Goal: Task Accomplishment & Management: Complete application form

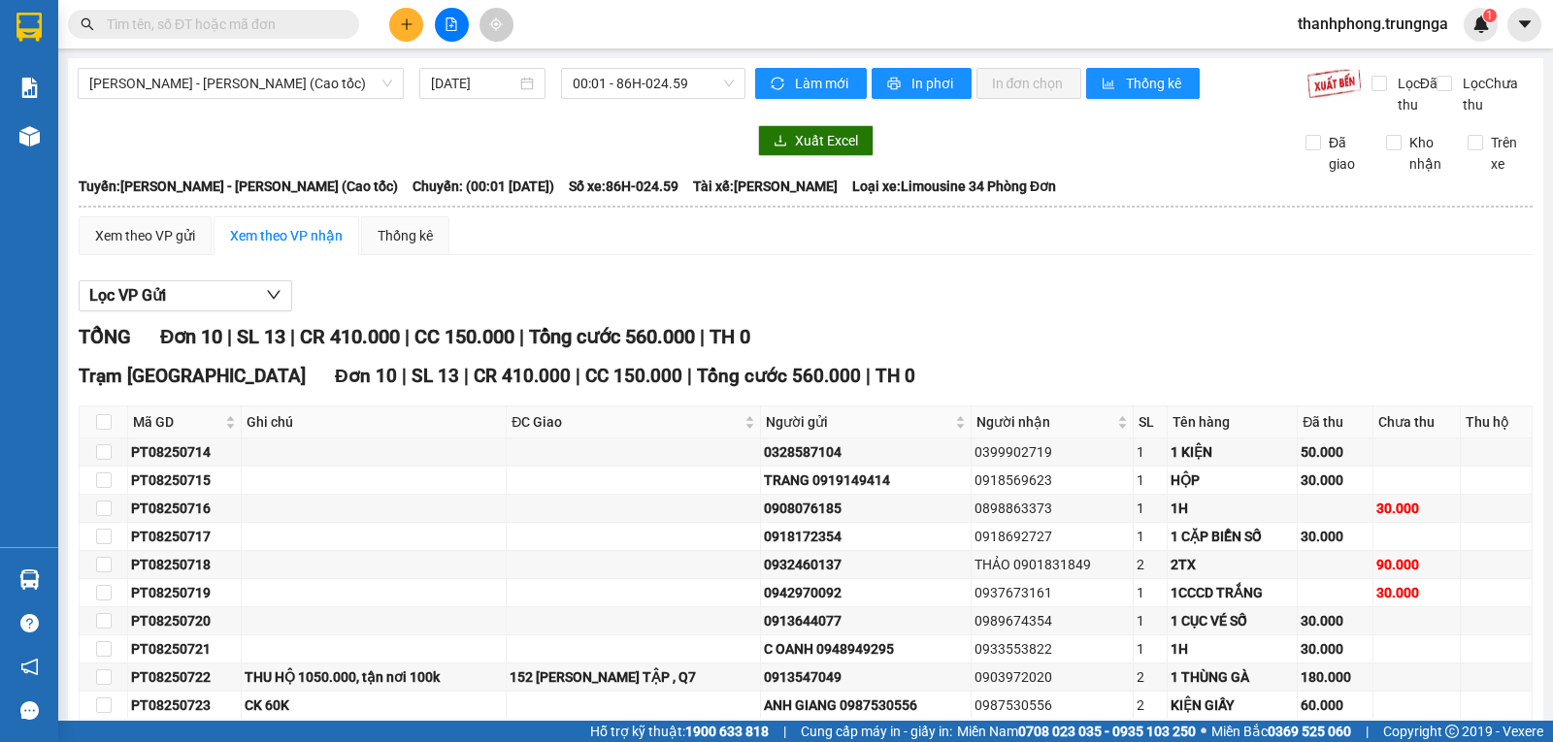
scroll to position [120, 0]
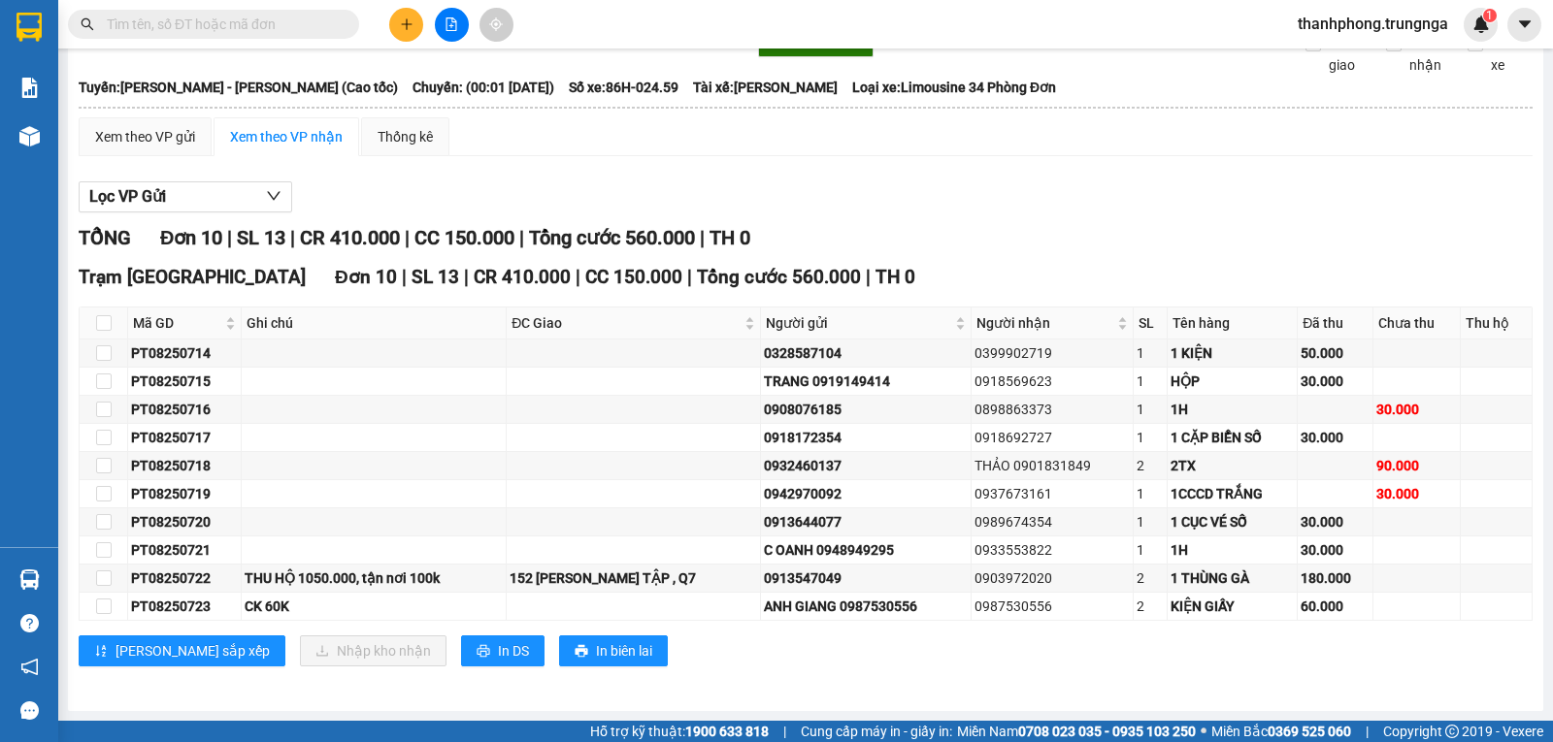
click at [414, 23] on button at bounding box center [406, 25] width 34 height 34
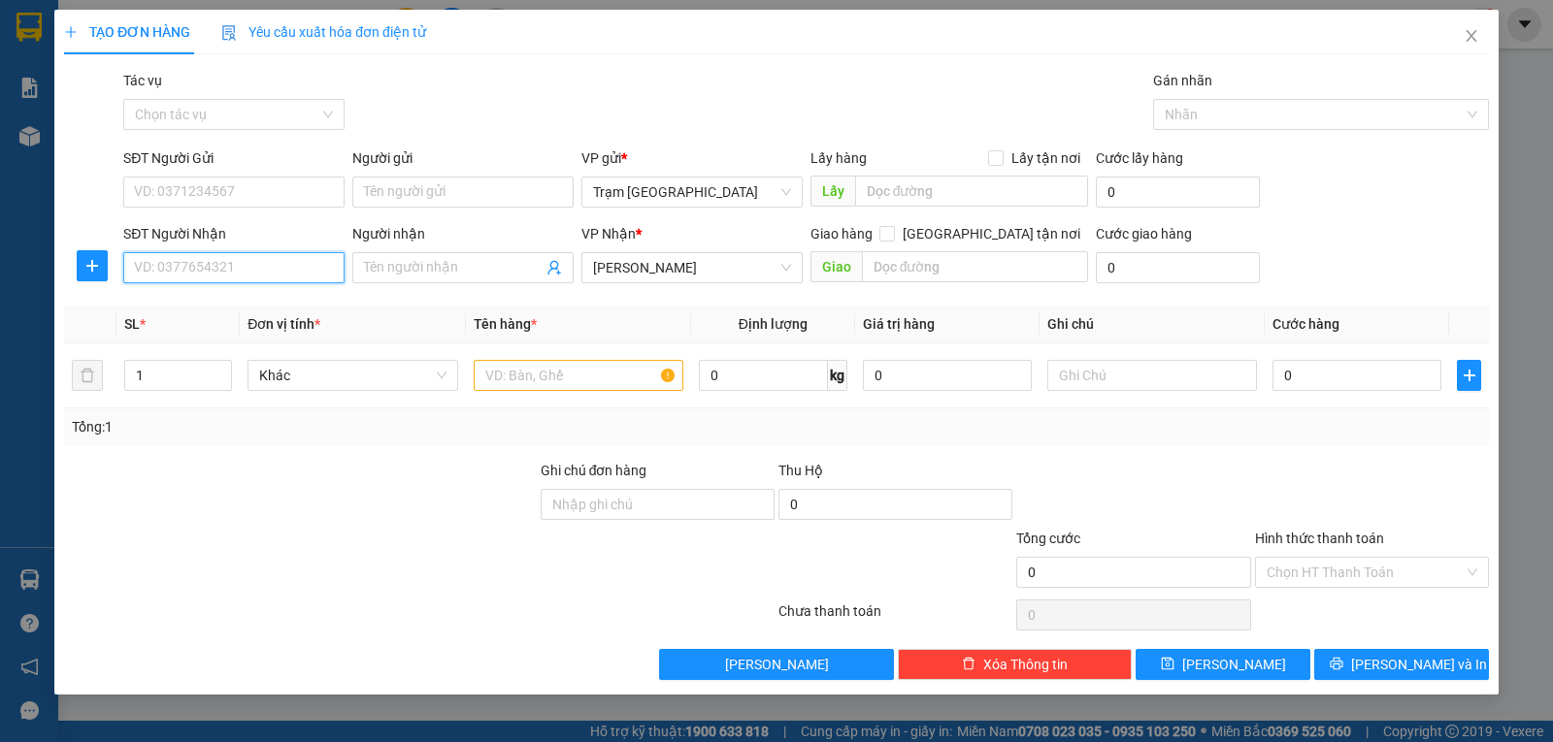
click at [271, 269] on input "SĐT Người Nhận" at bounding box center [233, 267] width 221 height 31
type input "0849051571"
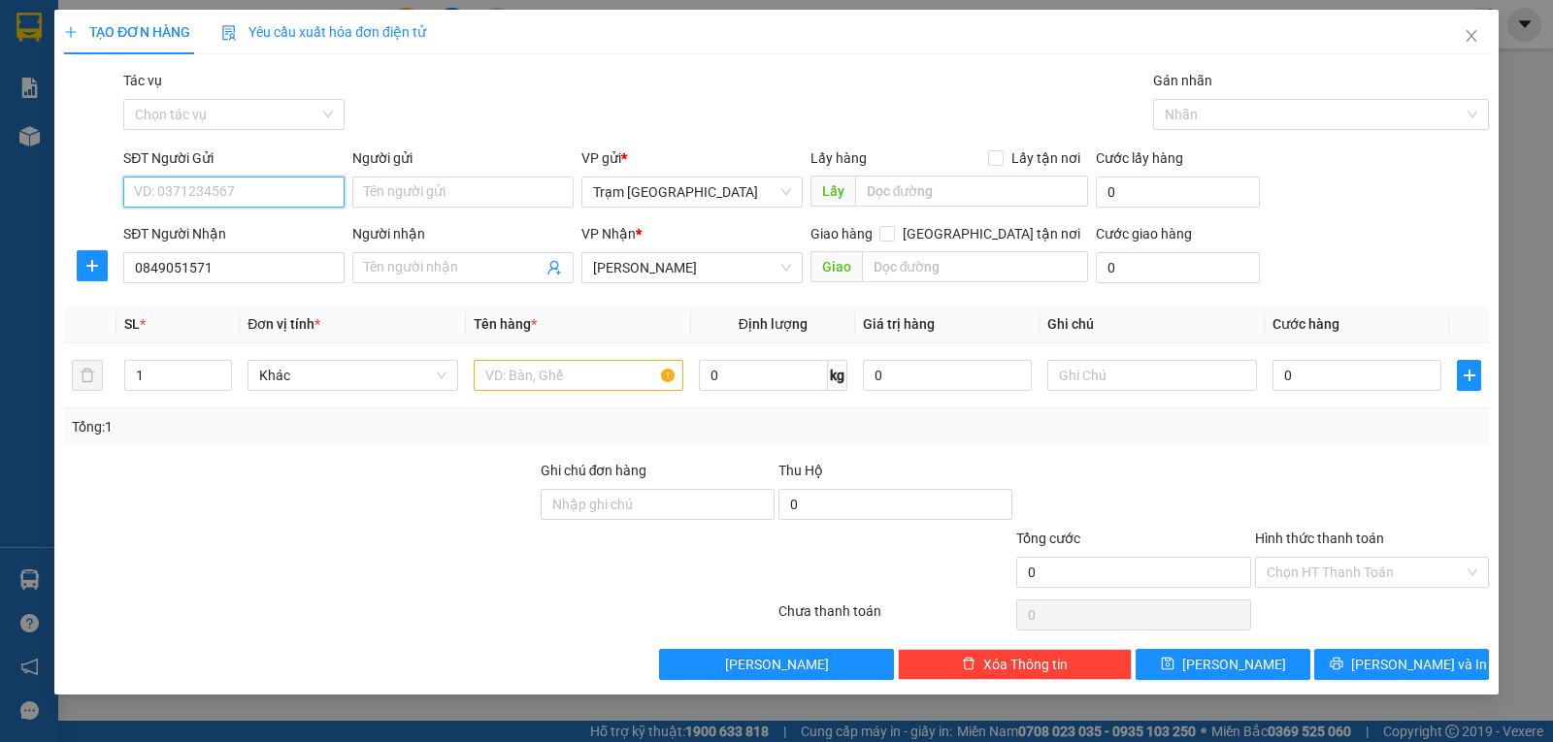
click at [222, 194] on input "SĐT Người Gửi" at bounding box center [233, 192] width 221 height 31
type input "0393712802"
click at [530, 386] on input "text" at bounding box center [579, 375] width 210 height 31
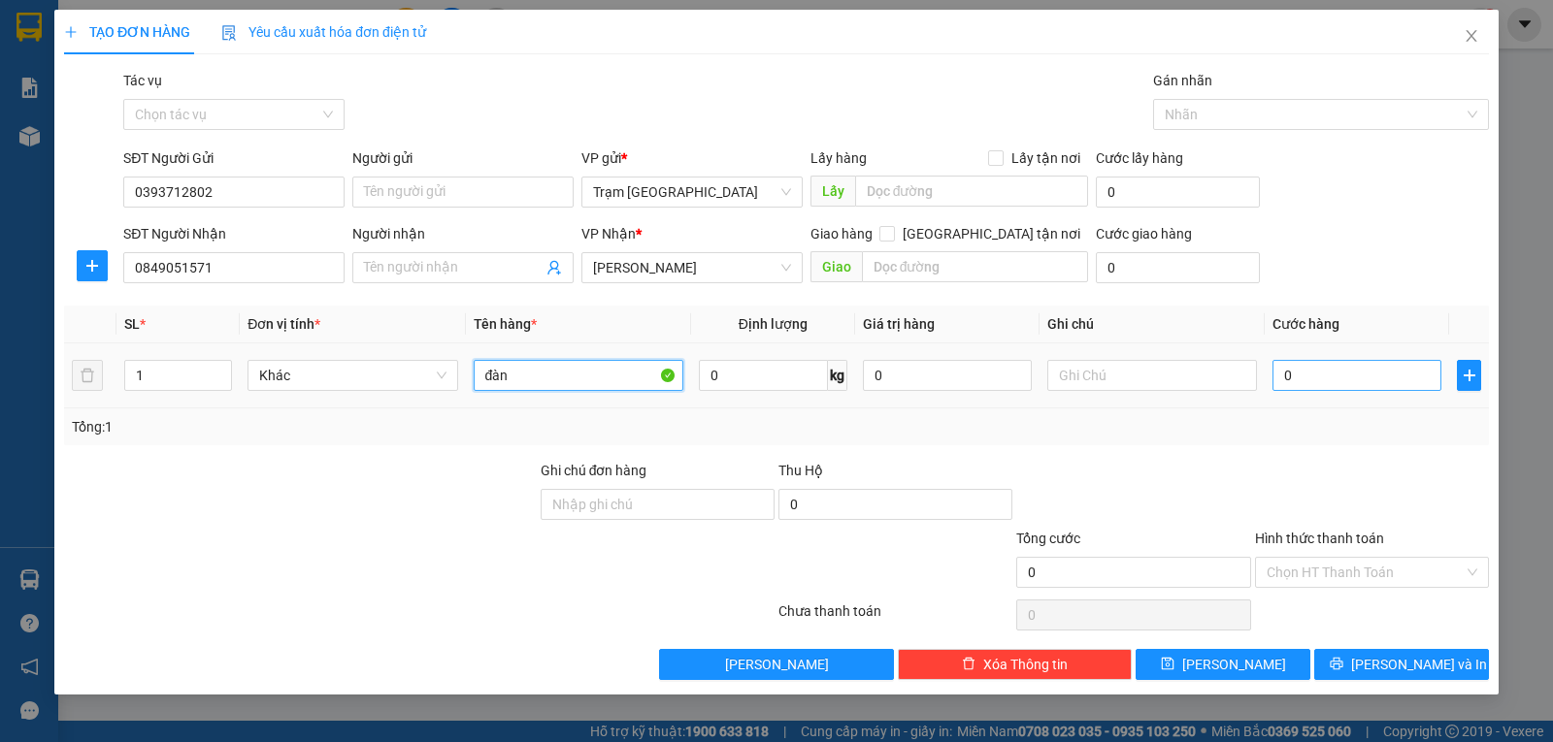
type input "đàn"
click at [1312, 379] on input "0" at bounding box center [1356, 375] width 169 height 31
type input "007"
type input "7"
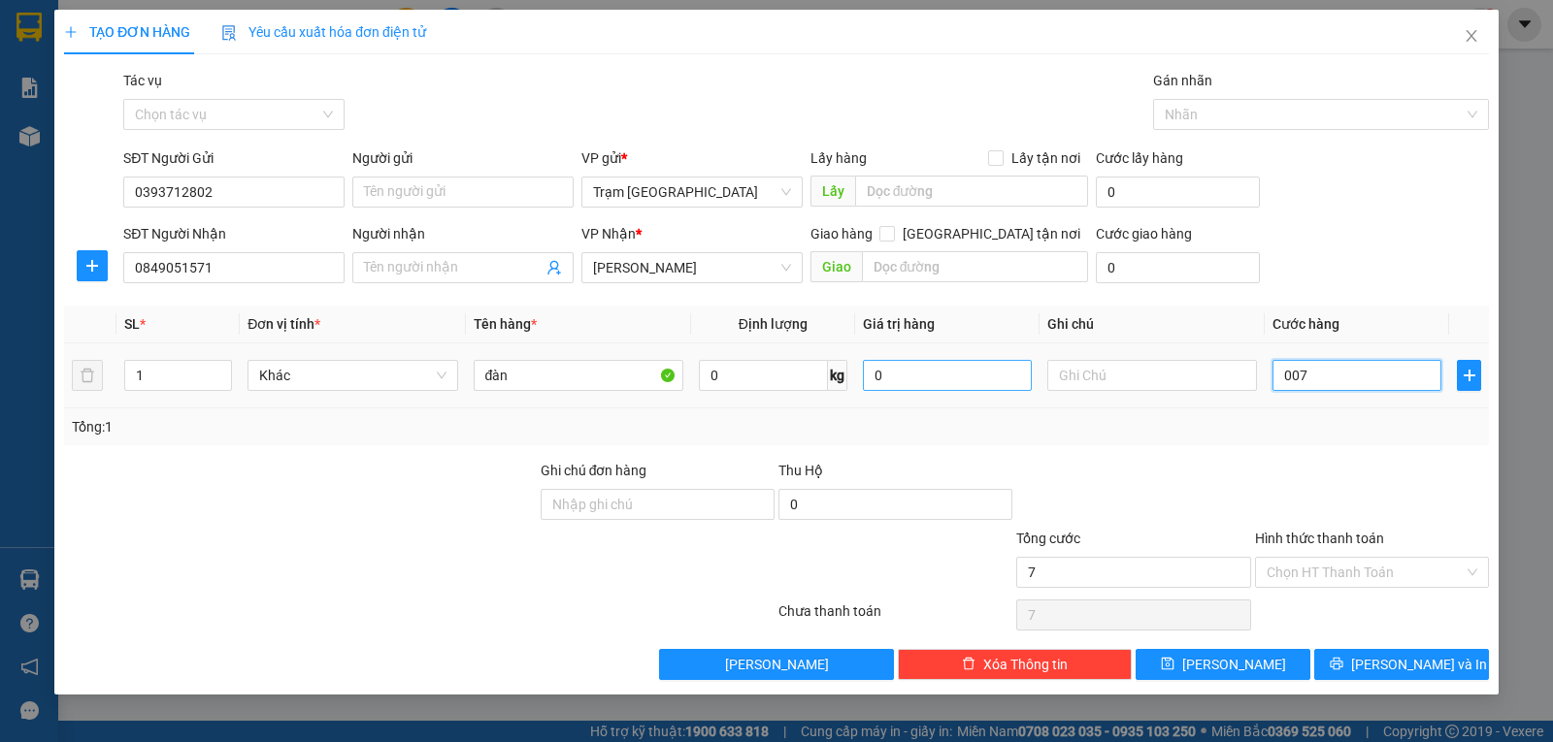
type input "0.070"
type input "70"
click at [1297, 425] on div "Tổng: 1" at bounding box center [776, 426] width 1409 height 21
type input "70.000"
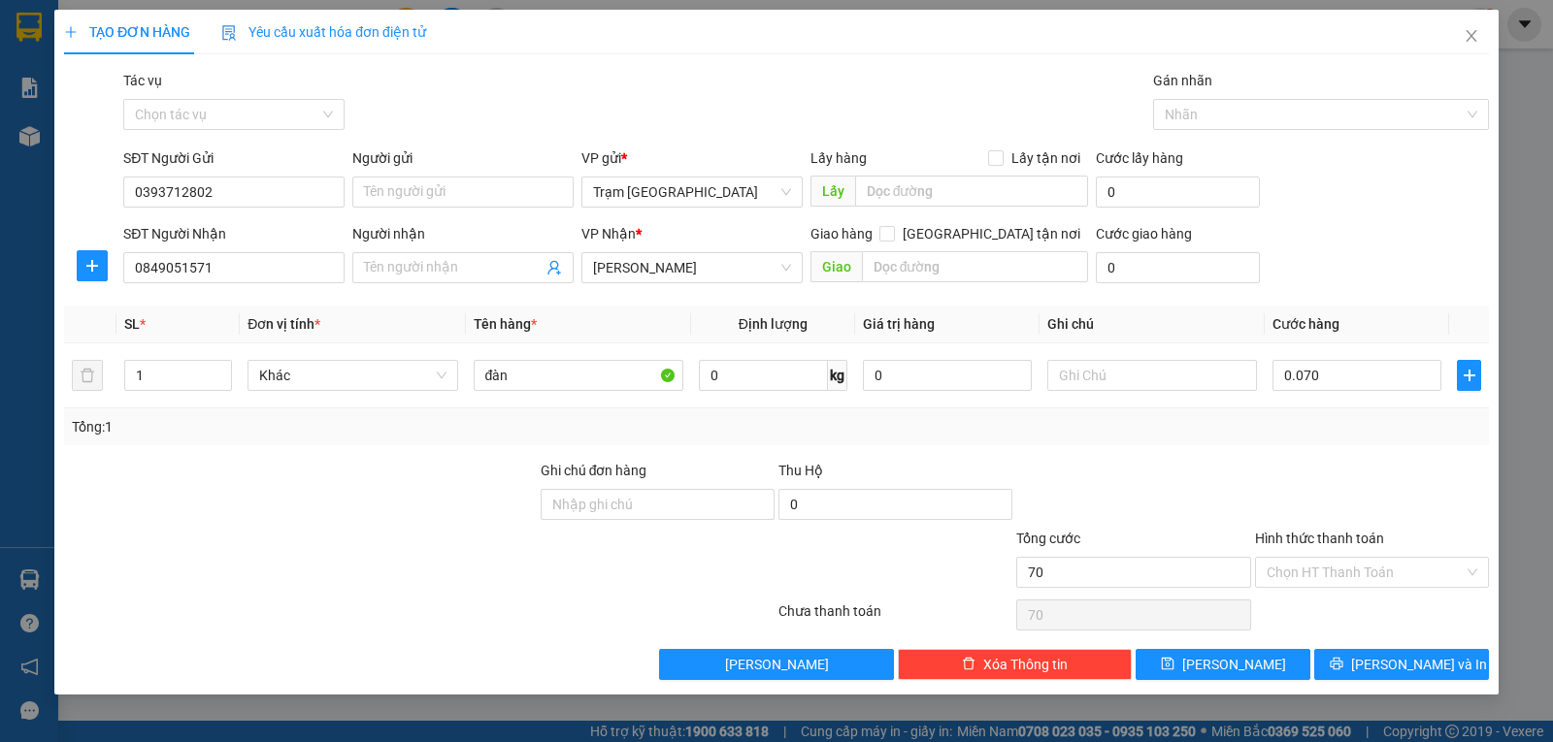
type input "70.000"
drag, startPoint x: 1366, startPoint y: 574, endPoint x: 1386, endPoint y: 646, distance: 74.4
click at [1365, 574] on input "Hình thức thanh toán" at bounding box center [1364, 572] width 197 height 29
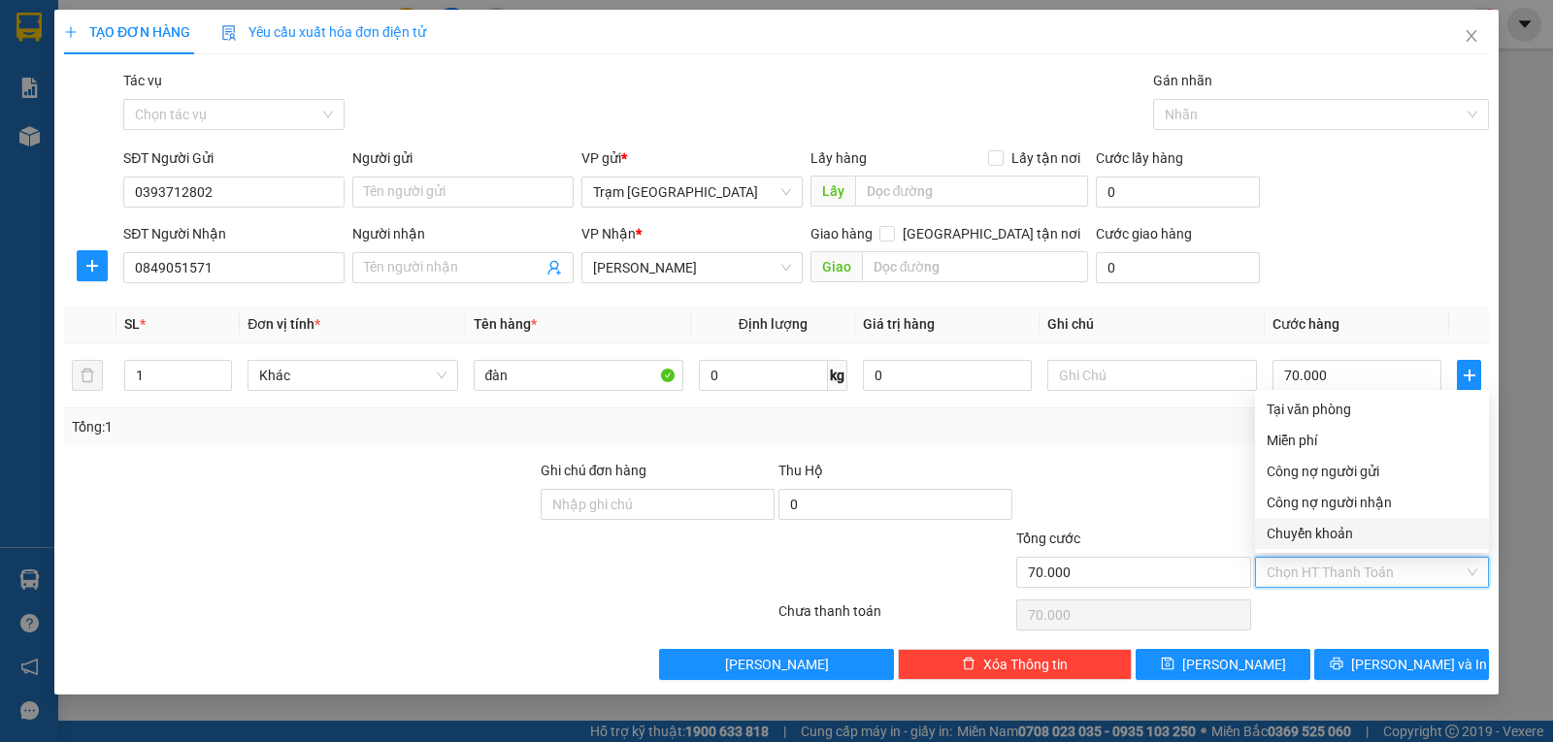
click at [1331, 529] on div "Chuyển khoản" at bounding box center [1371, 533] width 211 height 21
type input "0"
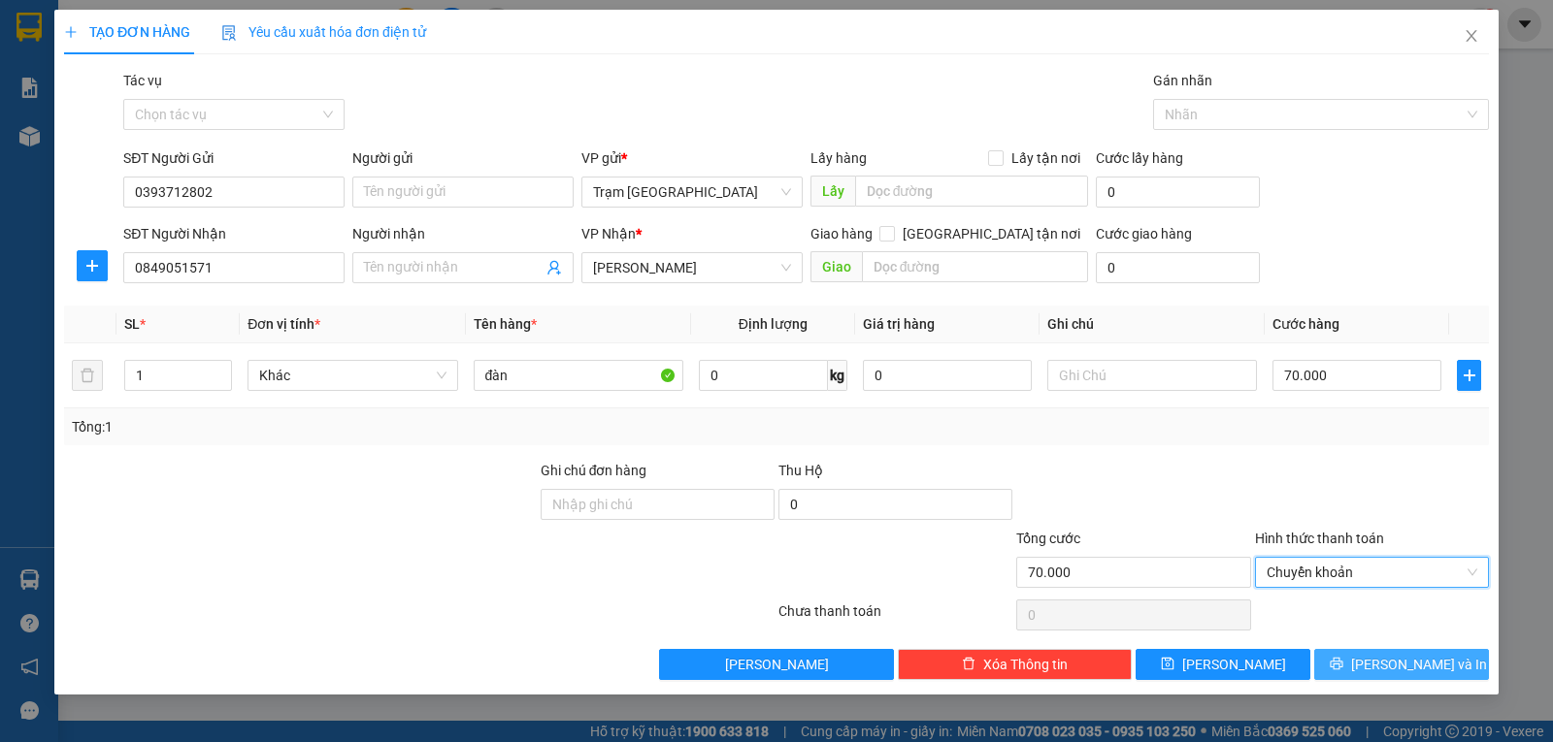
click at [1343, 666] on button "[PERSON_NAME] và In" at bounding box center [1401, 664] width 175 height 31
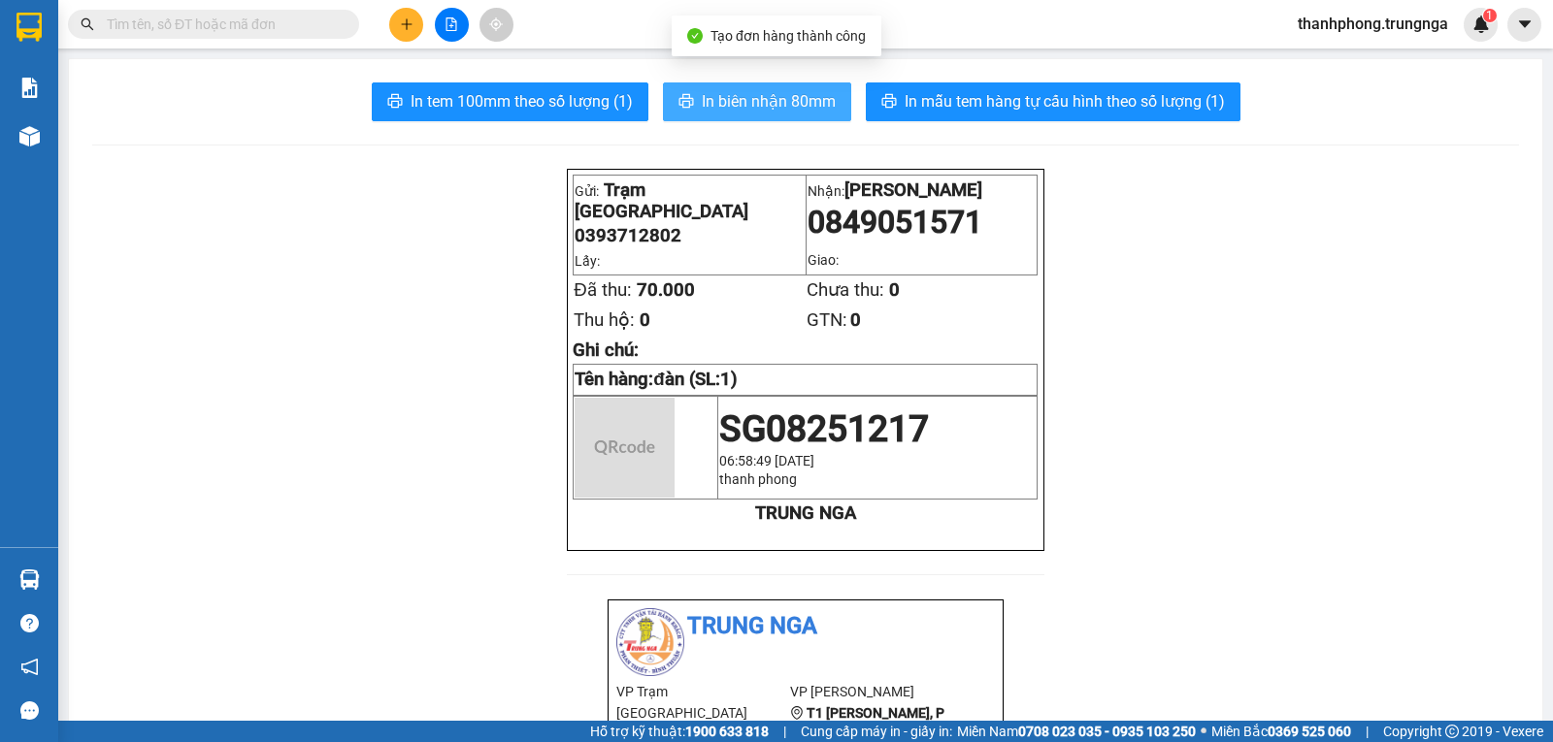
click at [741, 96] on span "In biên nhận 80mm" at bounding box center [769, 101] width 134 height 24
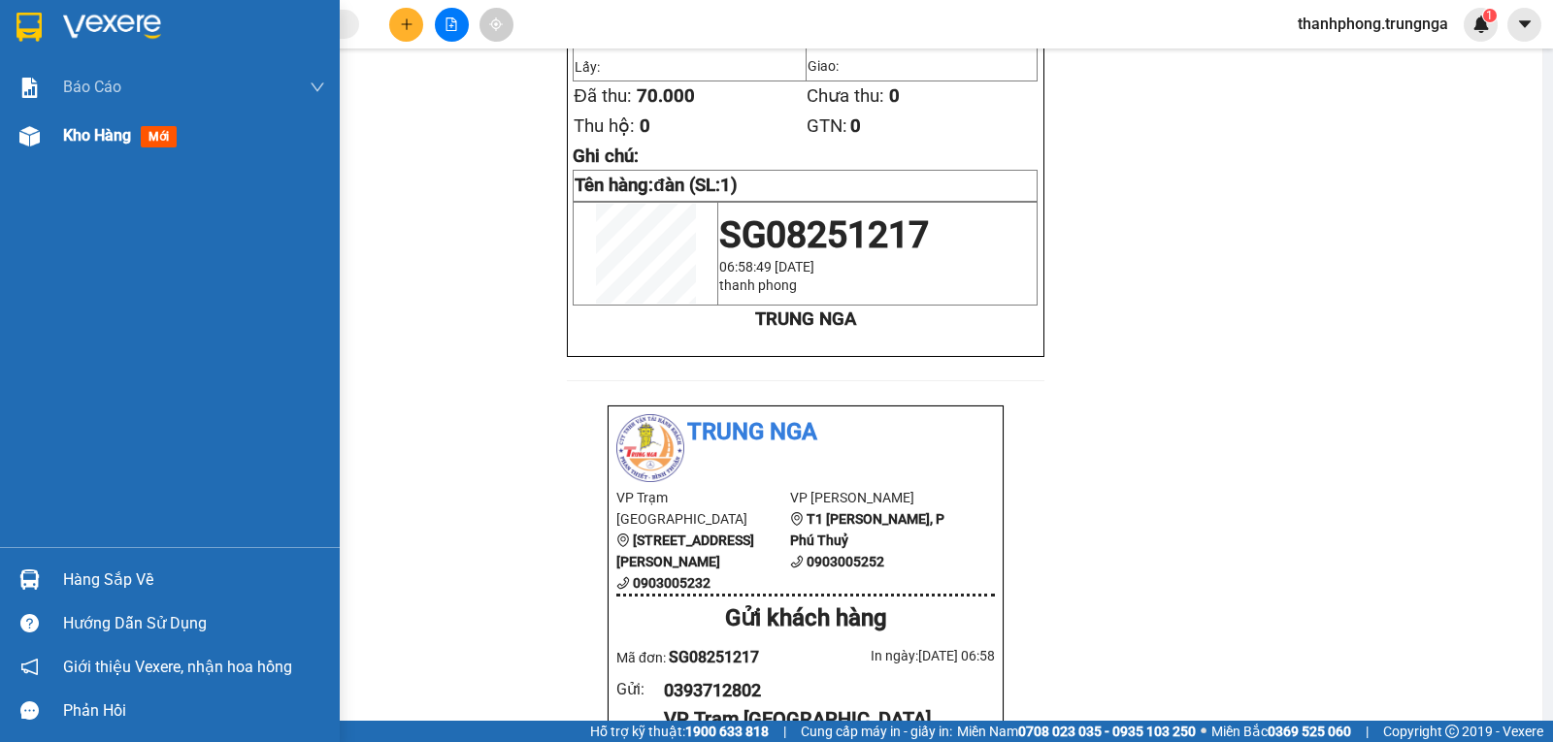
click at [97, 141] on span "Kho hàng" at bounding box center [97, 135] width 68 height 18
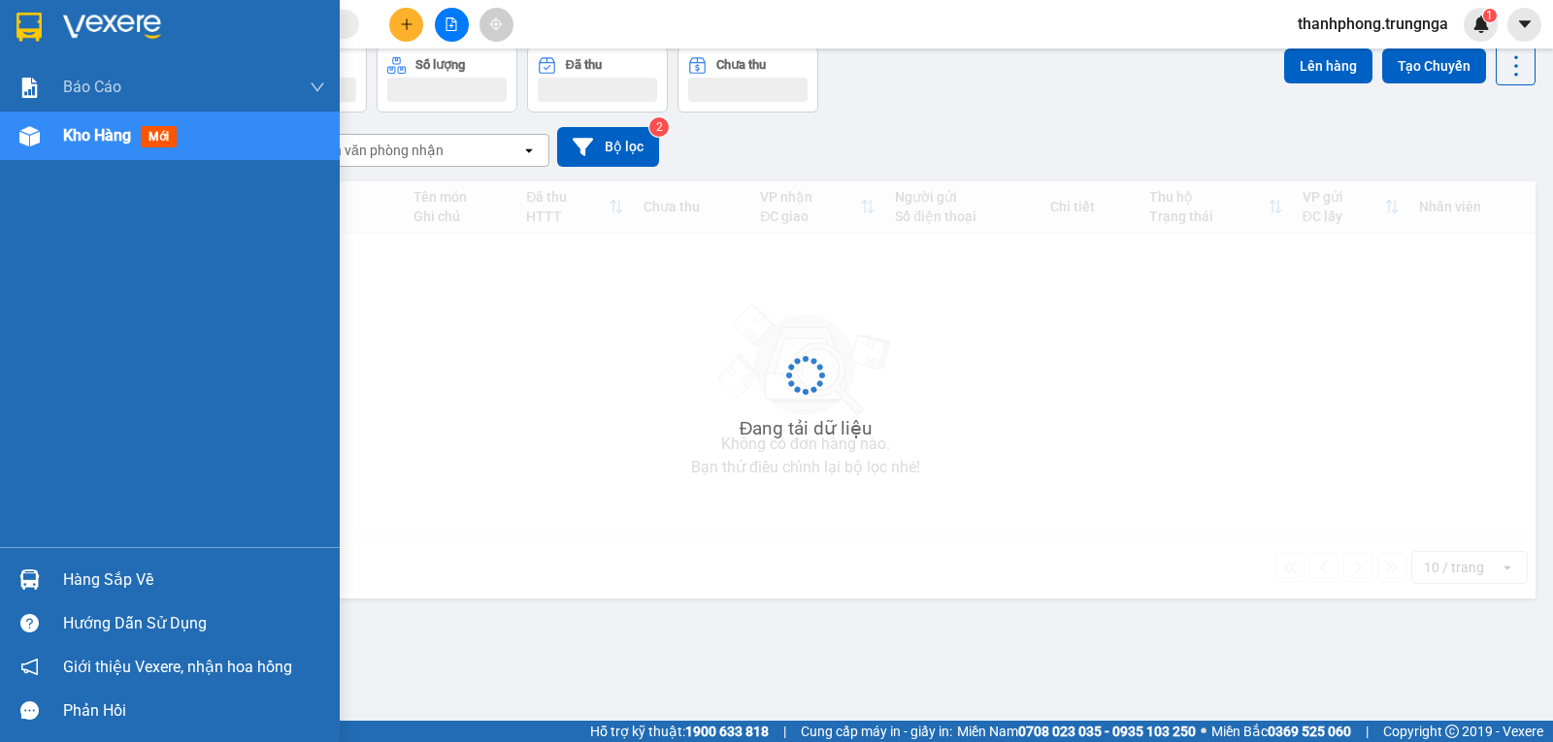
scroll to position [89, 0]
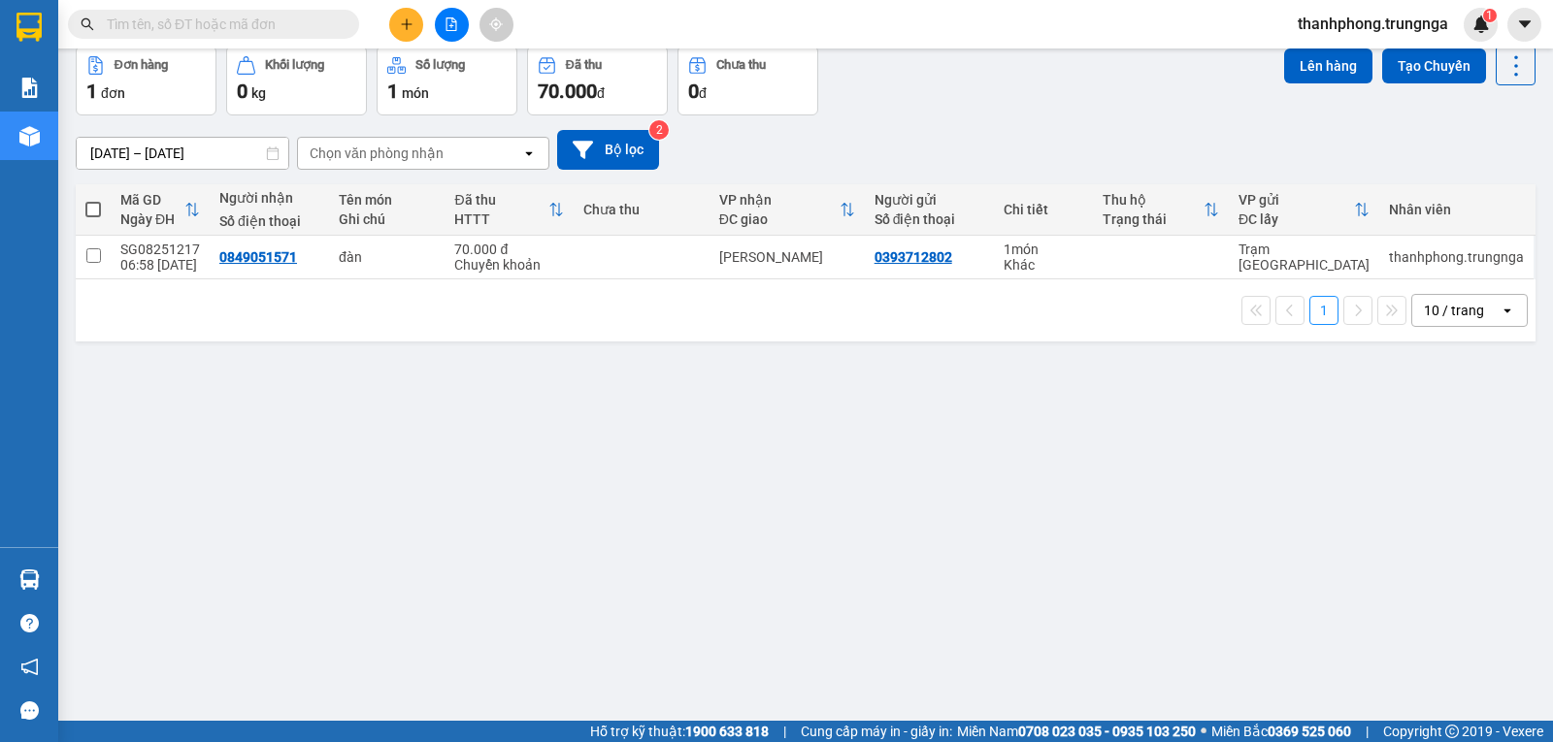
click at [399, 33] on button at bounding box center [406, 25] width 34 height 34
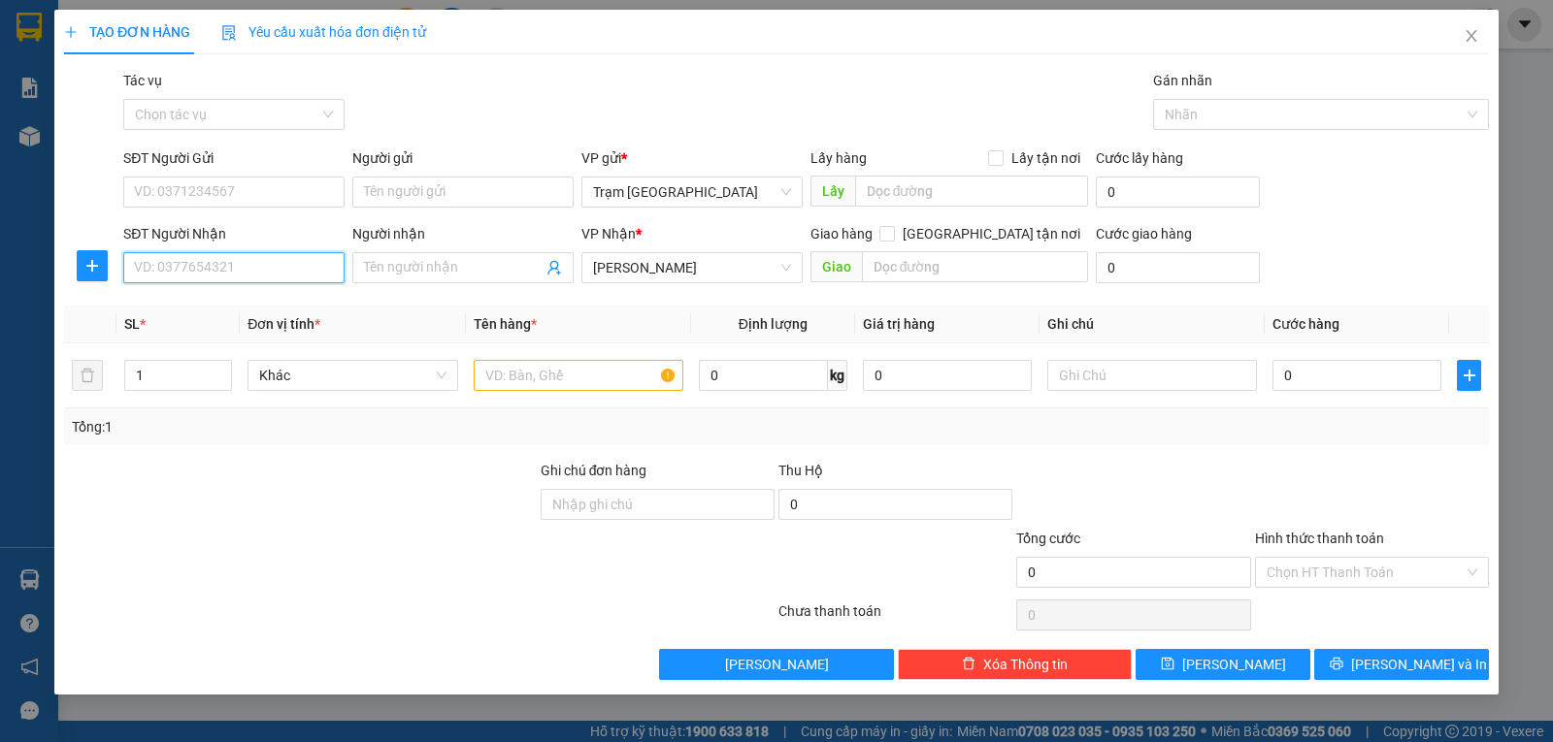
click at [209, 270] on input "SĐT Người Nhận" at bounding box center [233, 267] width 221 height 31
type input "0986954789"
click at [228, 310] on div "0986954789 - [PERSON_NAME]" at bounding box center [234, 306] width 198 height 21
type input "[PERSON_NAME]"
type input "km 30"
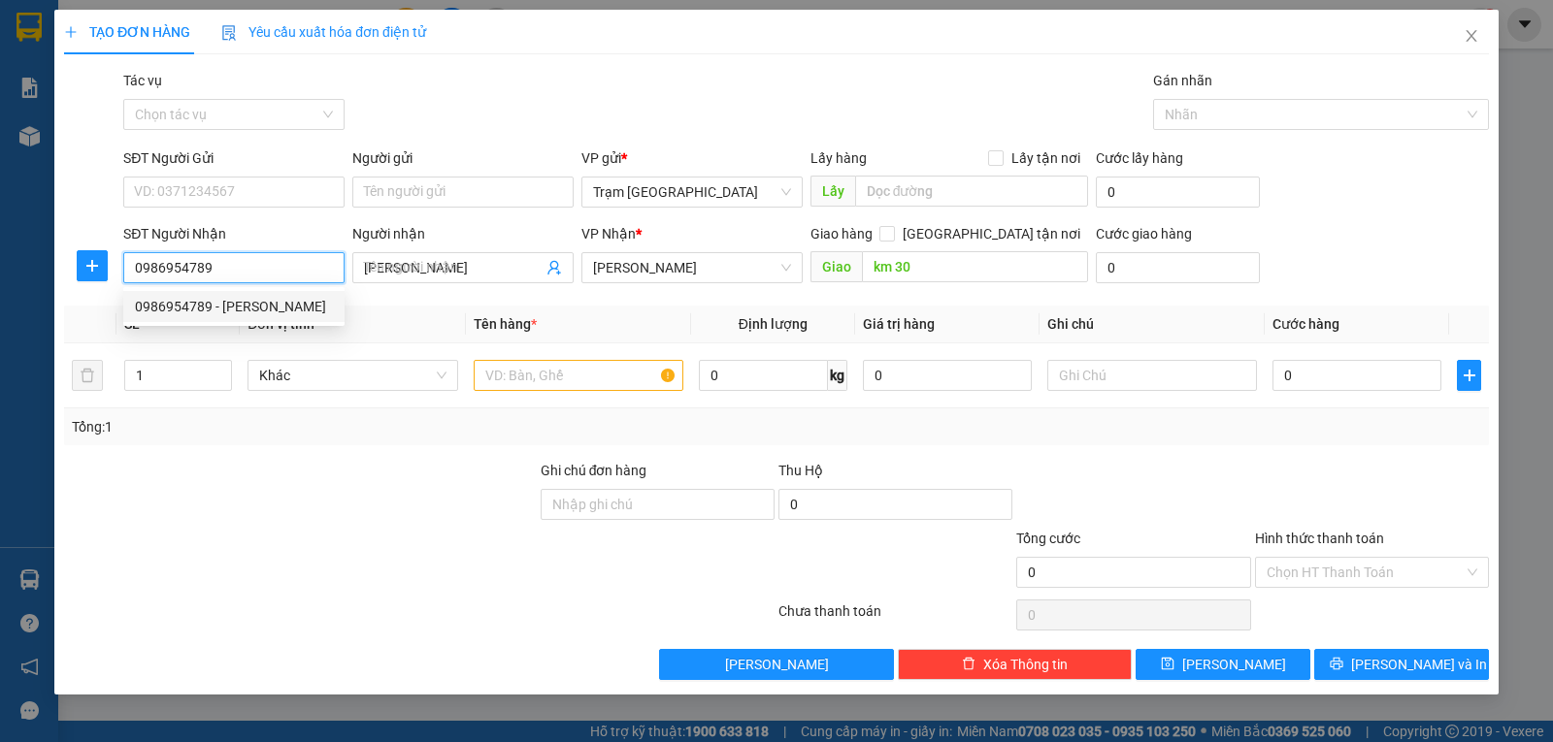
type input "90.000"
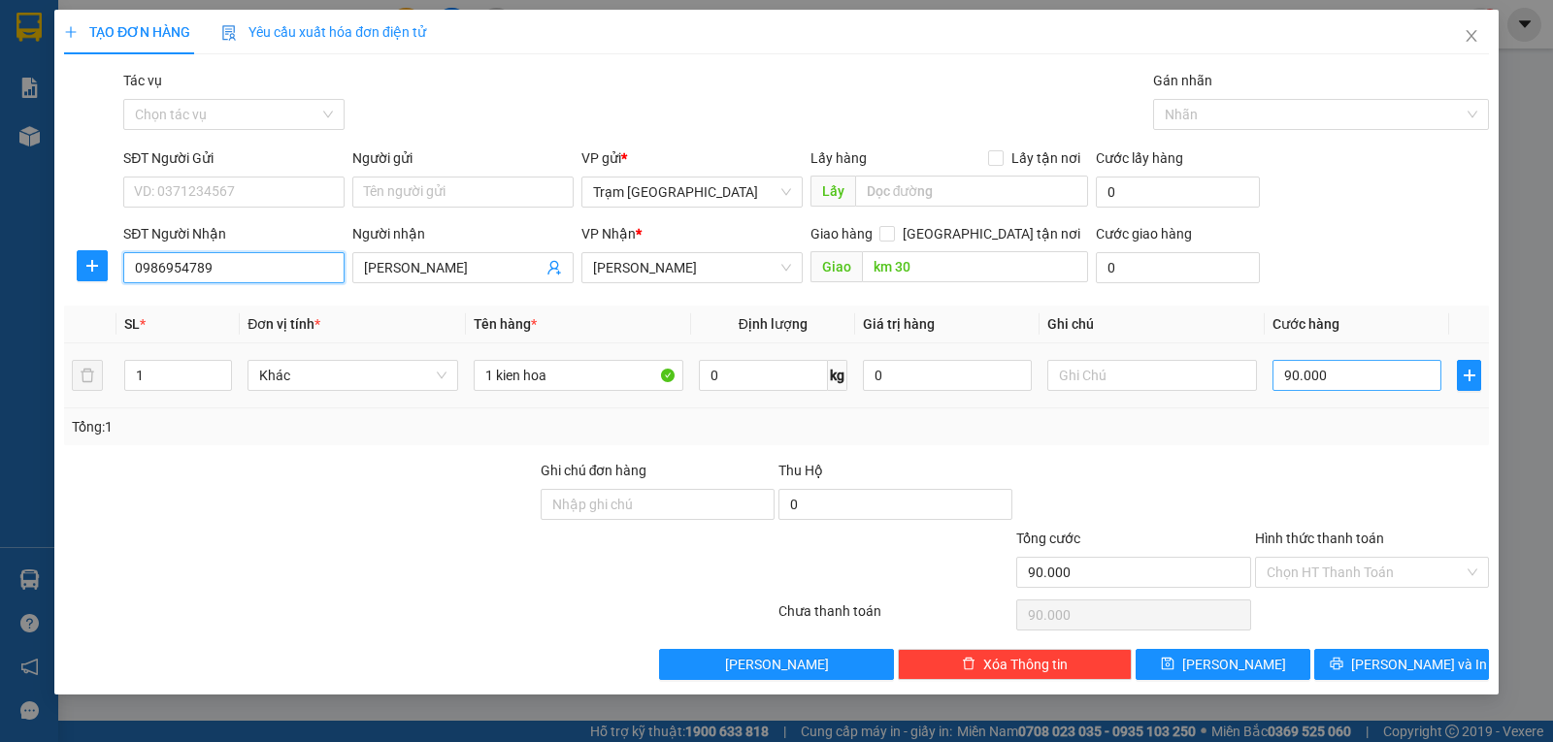
type input "0986954789"
click at [1347, 379] on input "90.000" at bounding box center [1356, 375] width 169 height 31
type input "0"
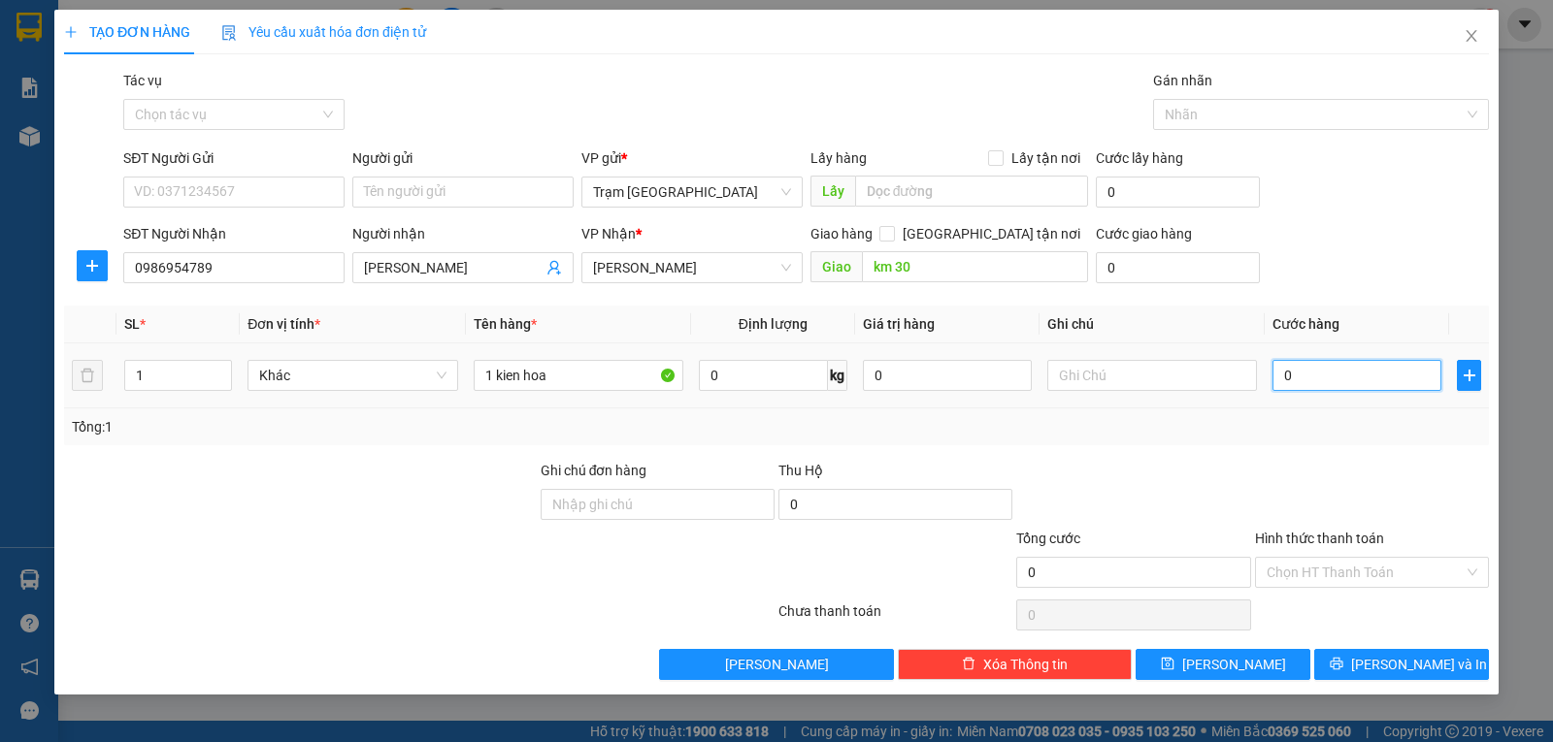
type input "5"
type input "005"
type input "50"
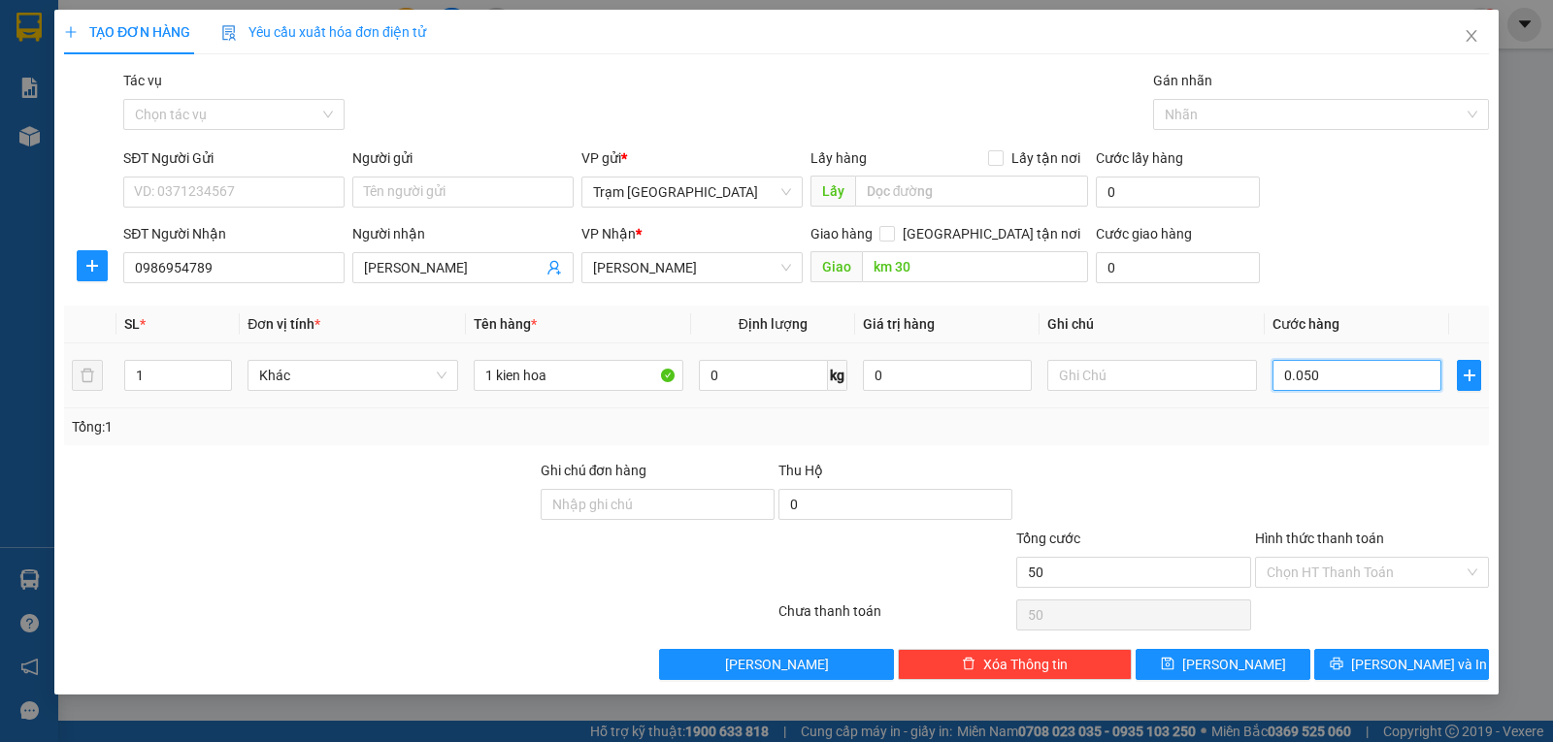
type input "0.050"
click at [1295, 475] on div at bounding box center [1372, 494] width 238 height 68
type input "50.000"
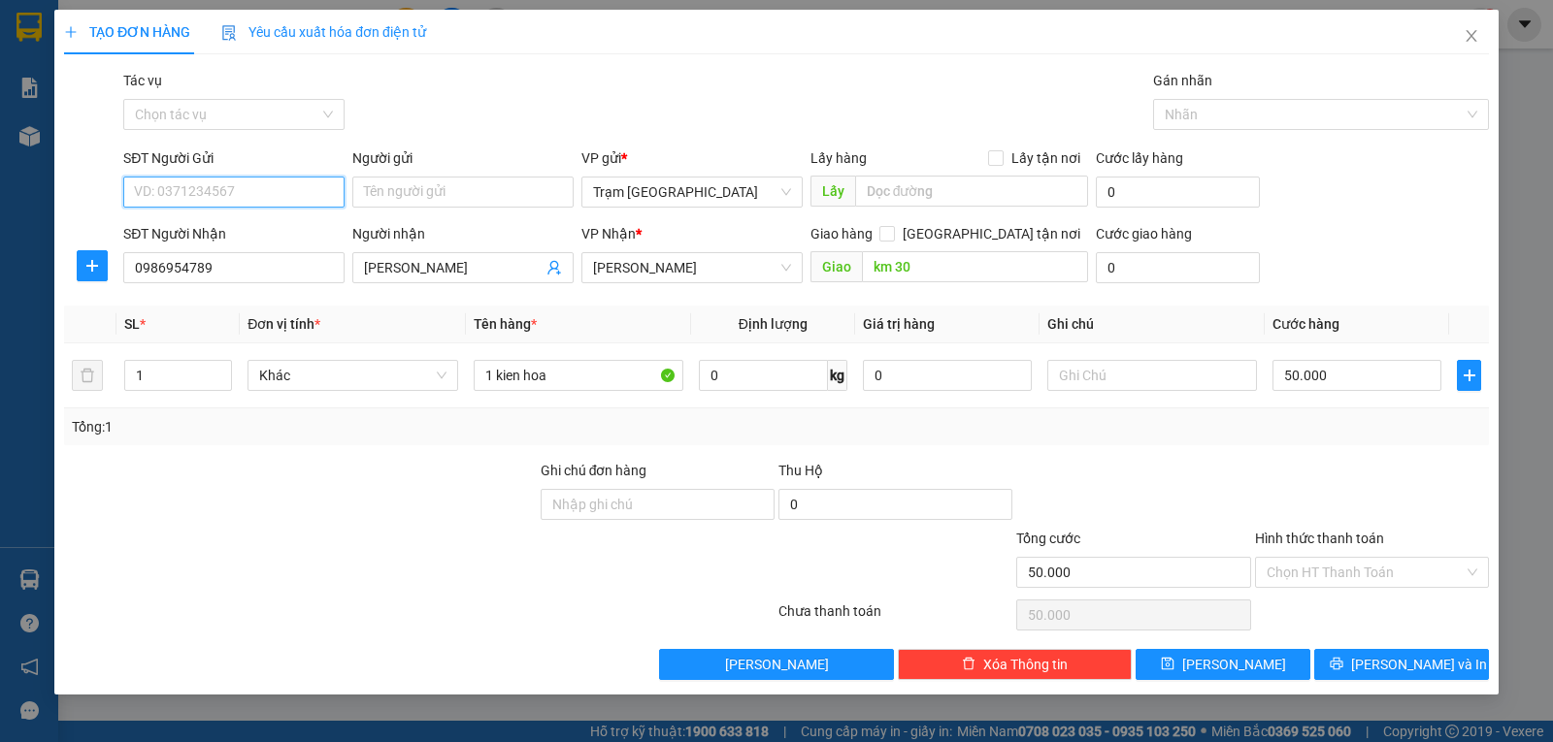
click at [254, 191] on input "SĐT Người Gửi" at bounding box center [233, 192] width 221 height 31
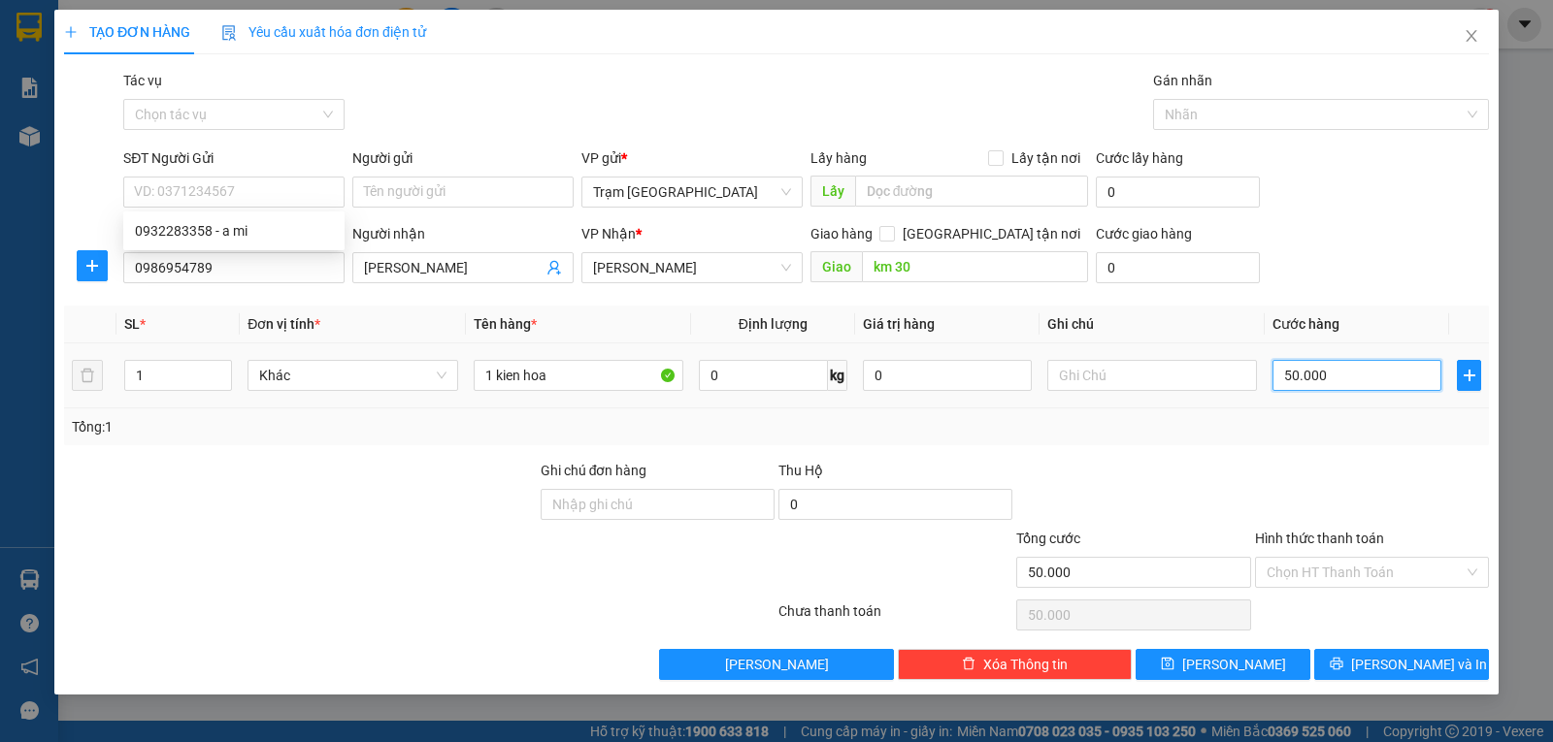
click at [1401, 371] on input "50.000" at bounding box center [1356, 375] width 169 height 31
type input "0"
type input "6"
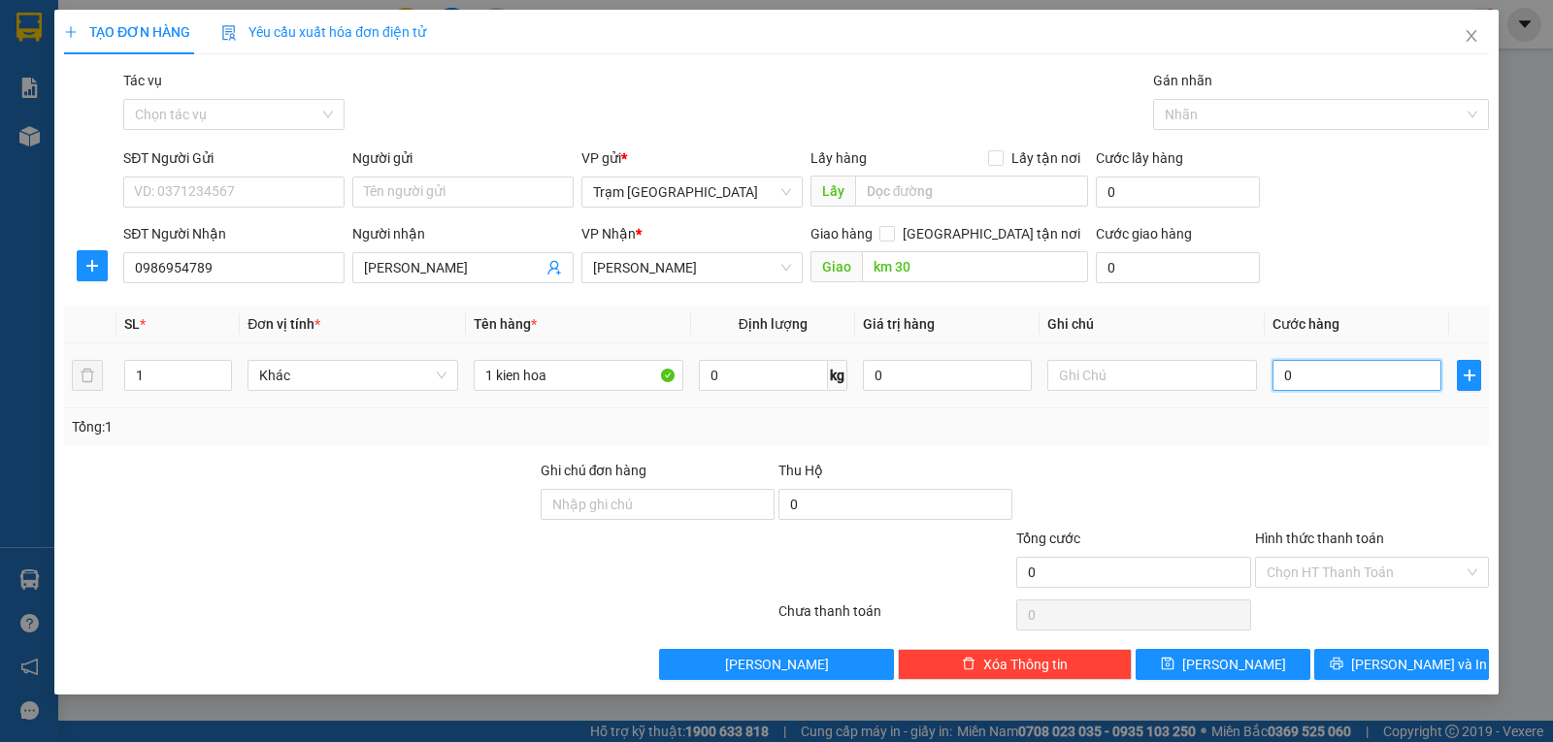
type input "6"
type input "006"
type input "60"
type input "0.060"
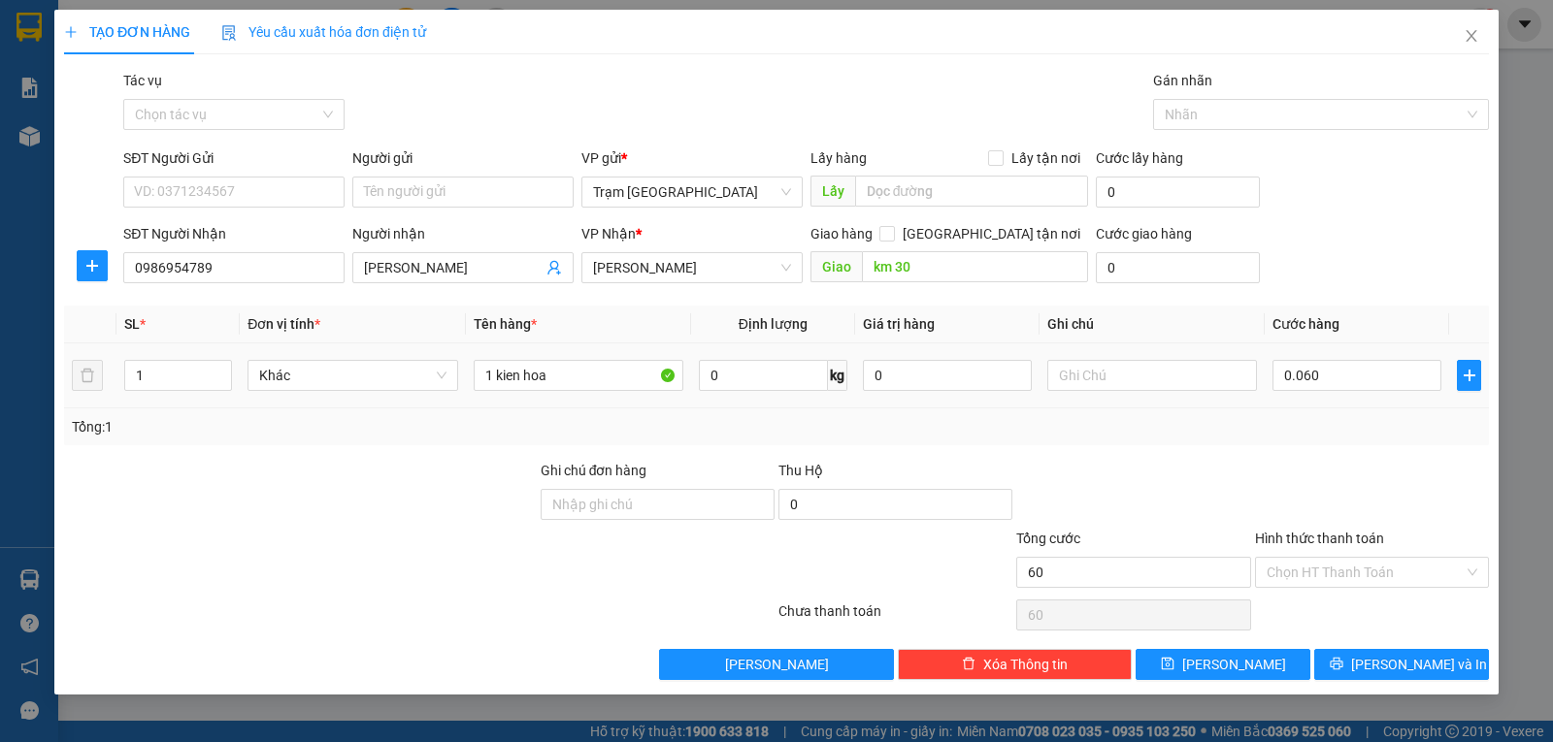
click at [1412, 530] on div "Hình thức thanh toán" at bounding box center [1372, 542] width 234 height 29
type input "60.000"
click at [256, 190] on input "SĐT Người Gửi" at bounding box center [233, 192] width 221 height 31
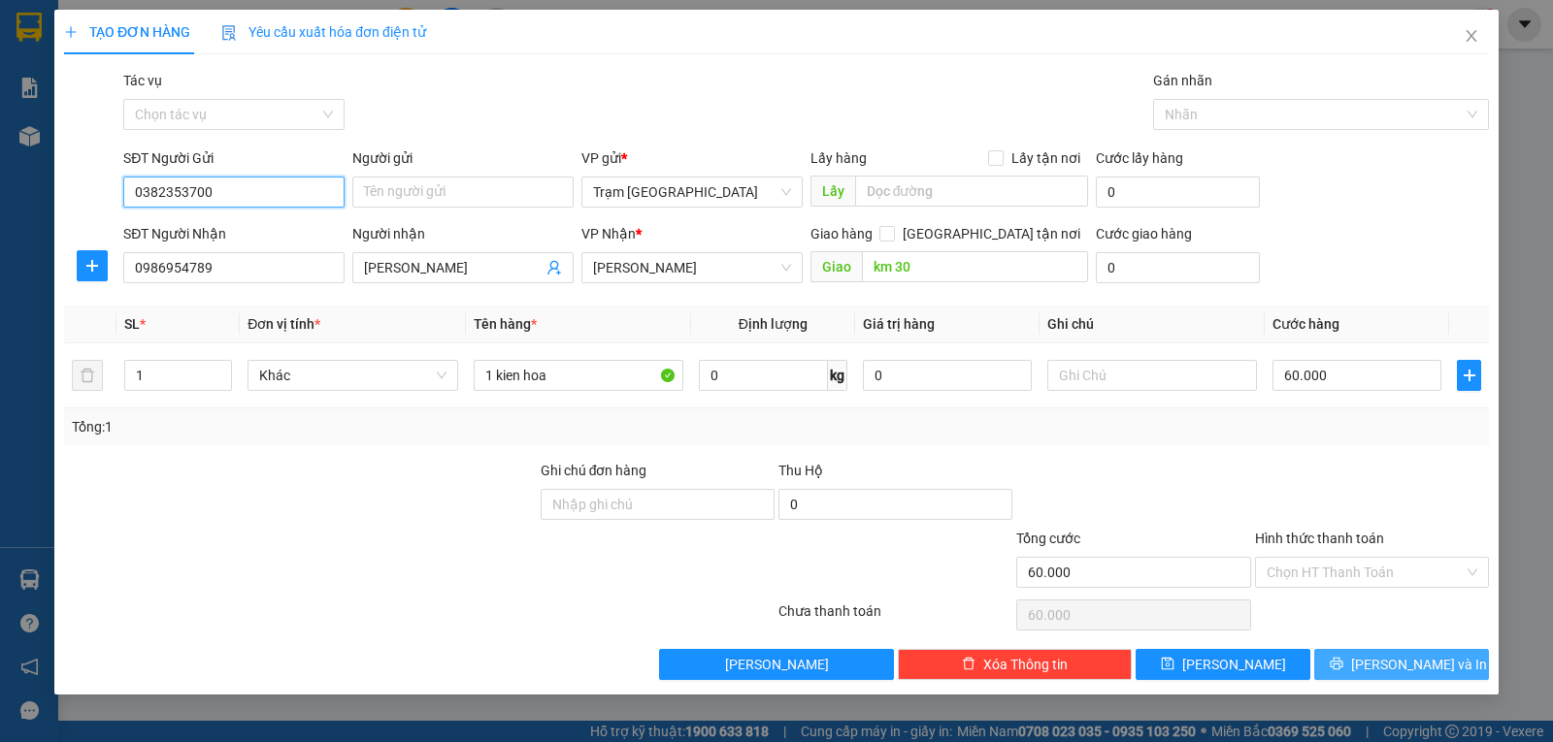
type input "0382353700"
click at [1395, 666] on span "[PERSON_NAME] và In" at bounding box center [1419, 664] width 136 height 21
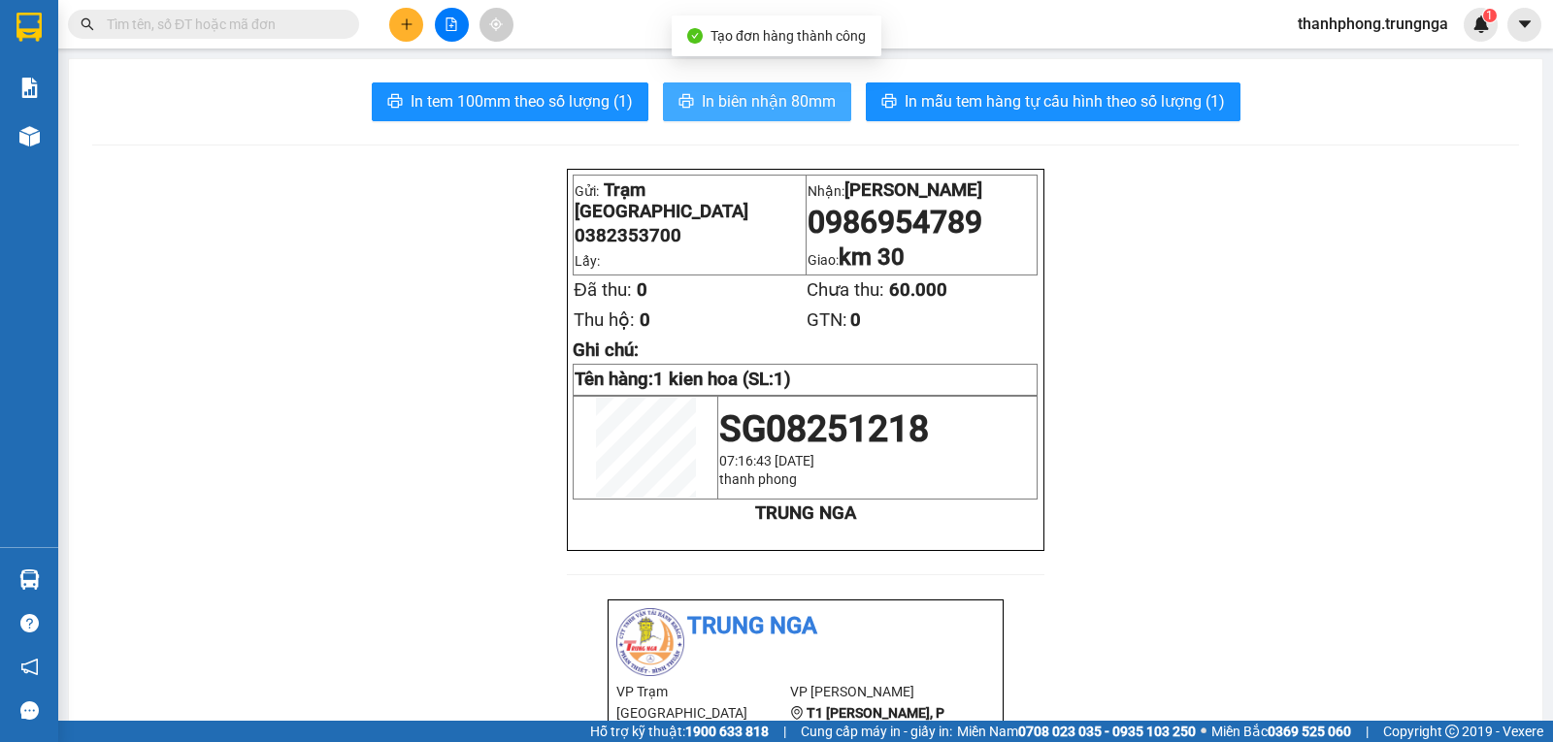
click at [761, 106] on span "In biên nhận 80mm" at bounding box center [769, 101] width 134 height 24
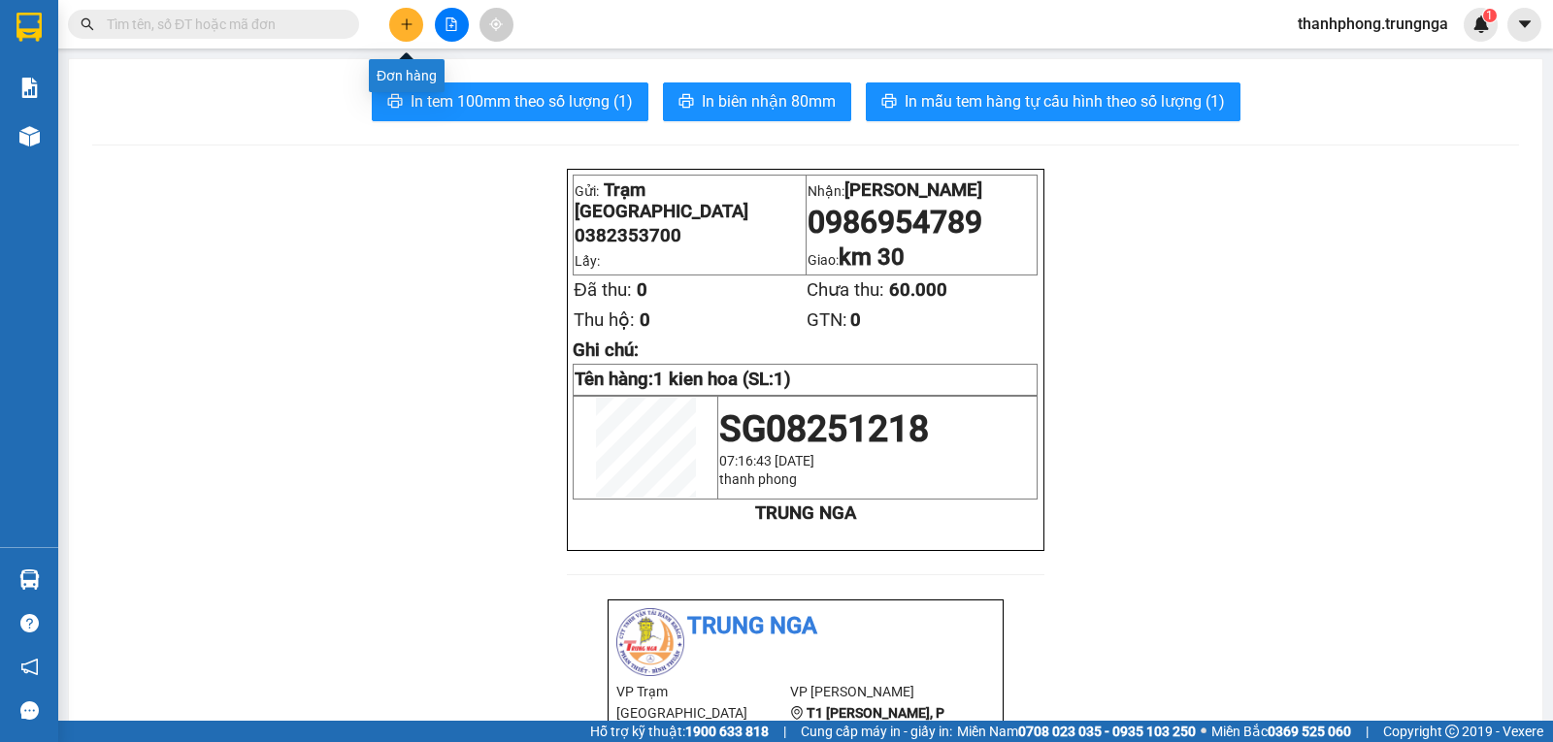
click at [414, 27] on button at bounding box center [406, 25] width 34 height 34
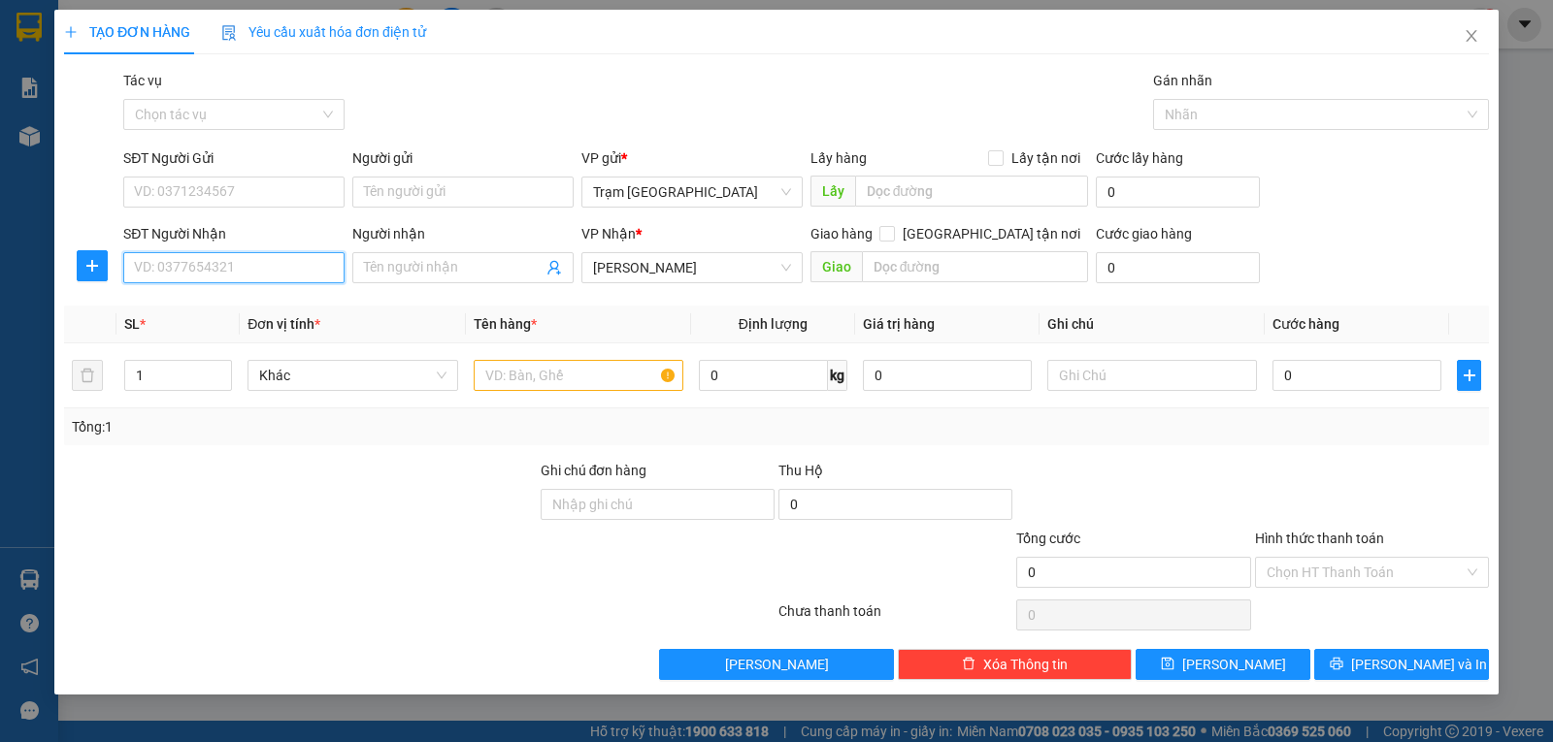
click at [274, 257] on input "SĐT Người Nhận" at bounding box center [233, 267] width 221 height 31
type input "0867939839"
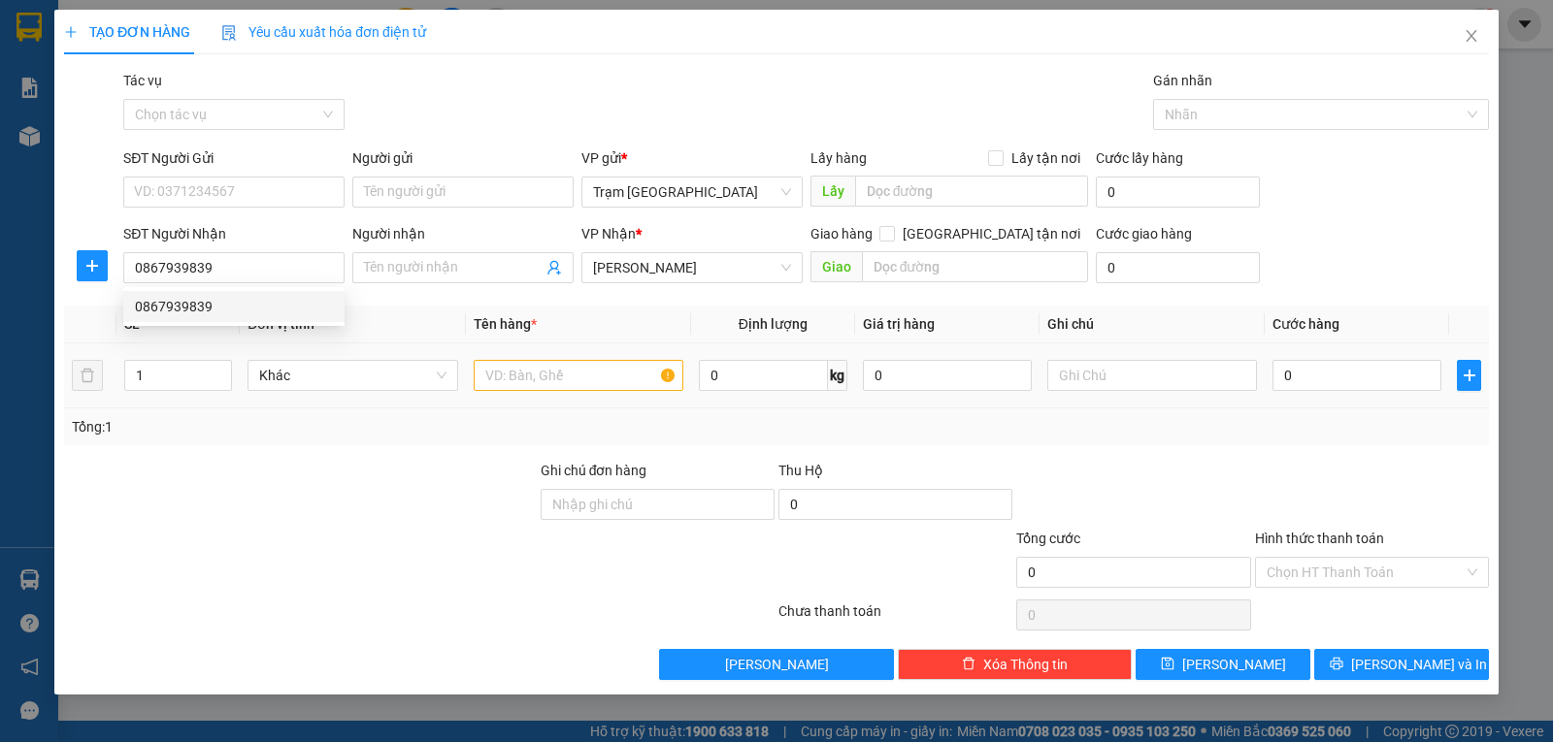
click at [389, 479] on div at bounding box center [300, 494] width 476 height 68
click at [606, 374] on input "text" at bounding box center [579, 375] width 210 height 31
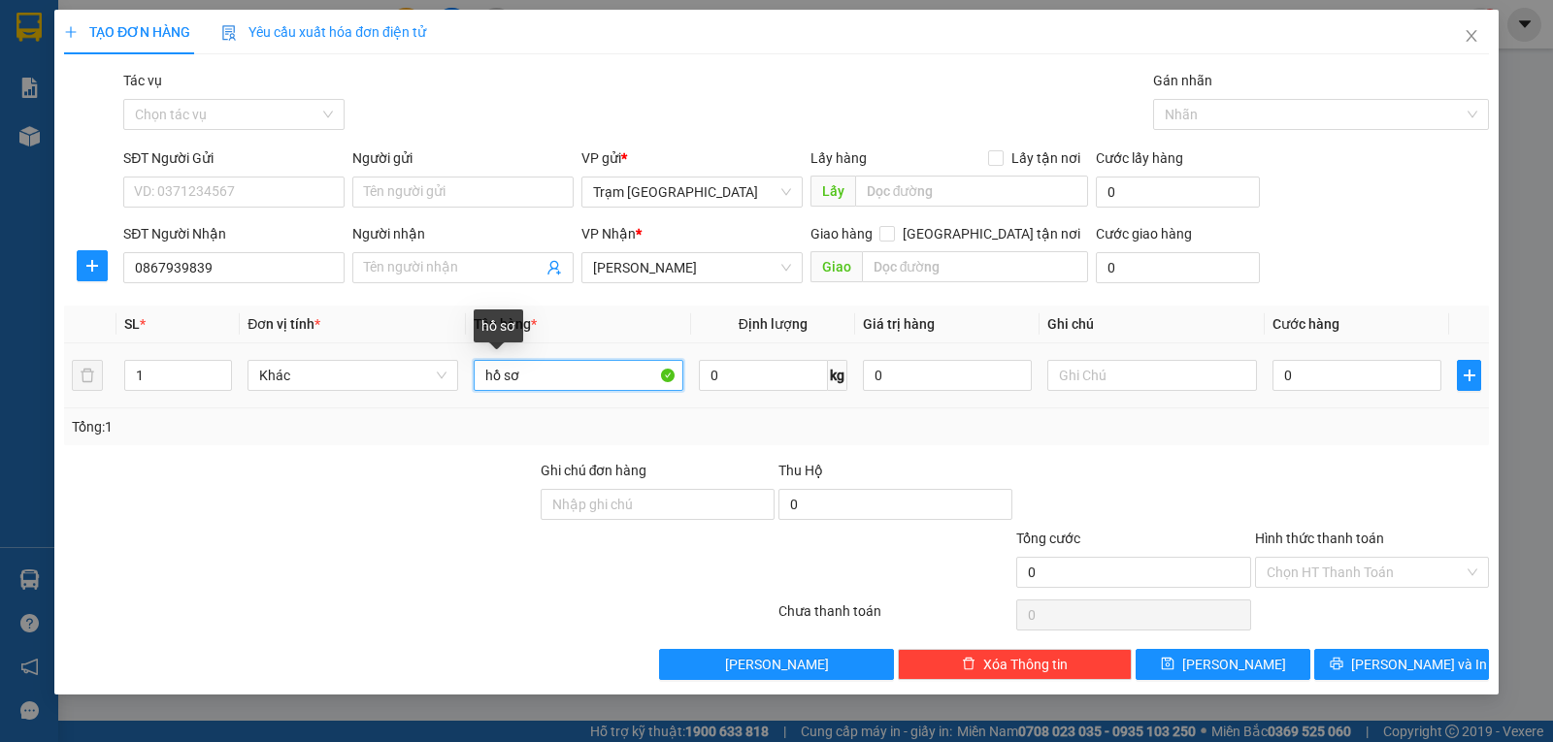
click at [481, 376] on input "hồ sơ" at bounding box center [579, 375] width 210 height 31
type input "1 tập hồ sơ"
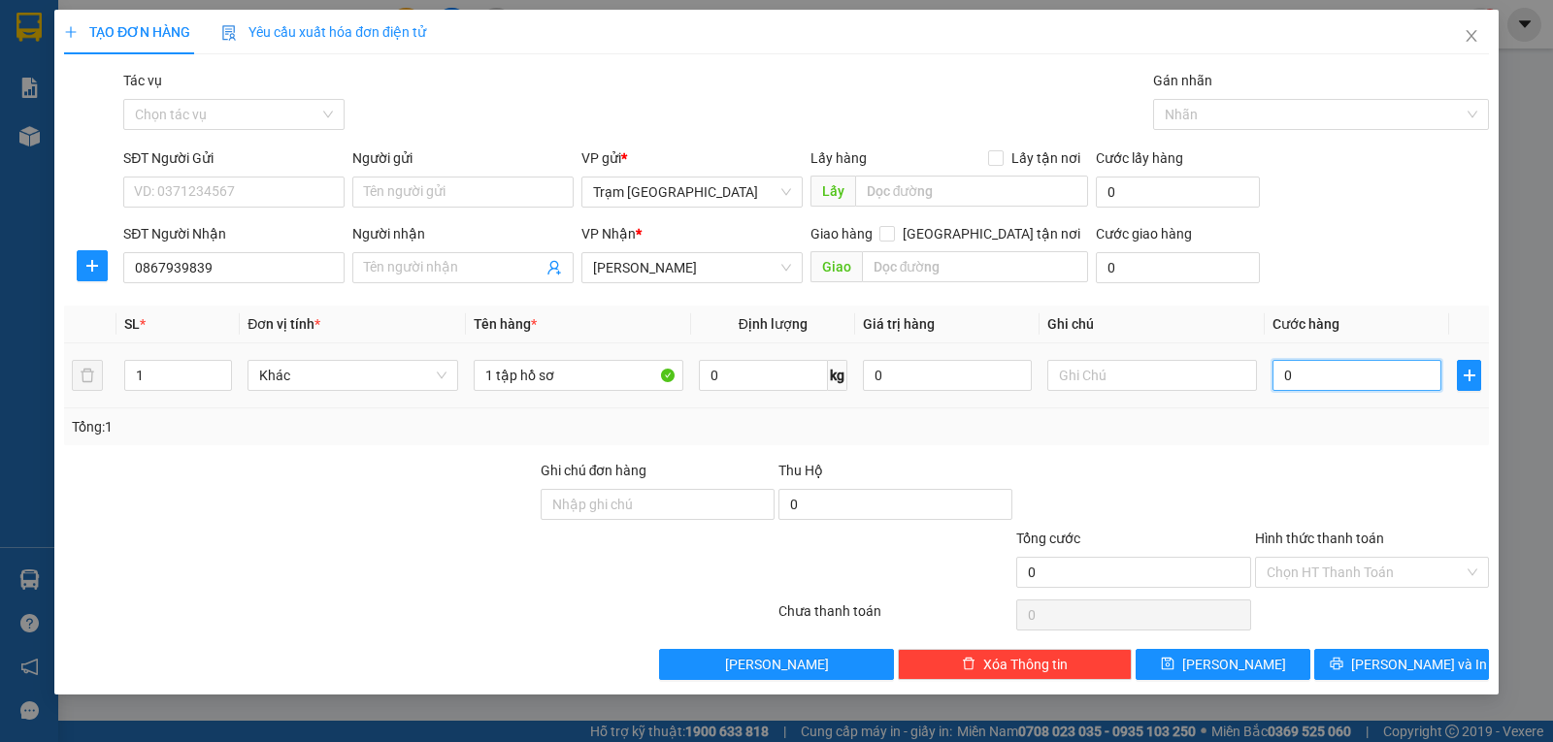
click at [1298, 384] on input "0" at bounding box center [1356, 375] width 169 height 31
type input "003"
type input "3"
type input "0.030"
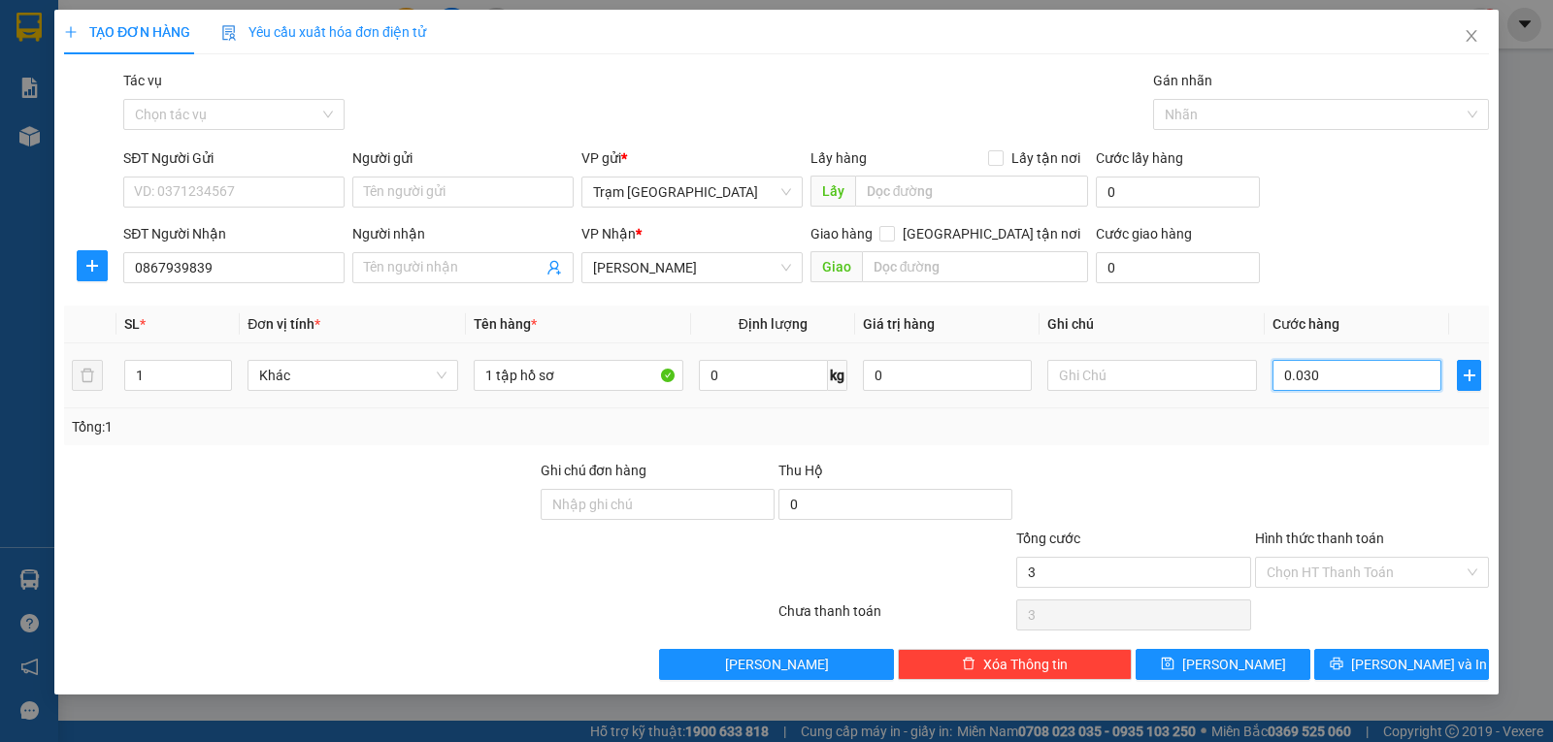
type input "30"
type input "30.000"
click at [1419, 406] on td "30.000" at bounding box center [1356, 376] width 184 height 65
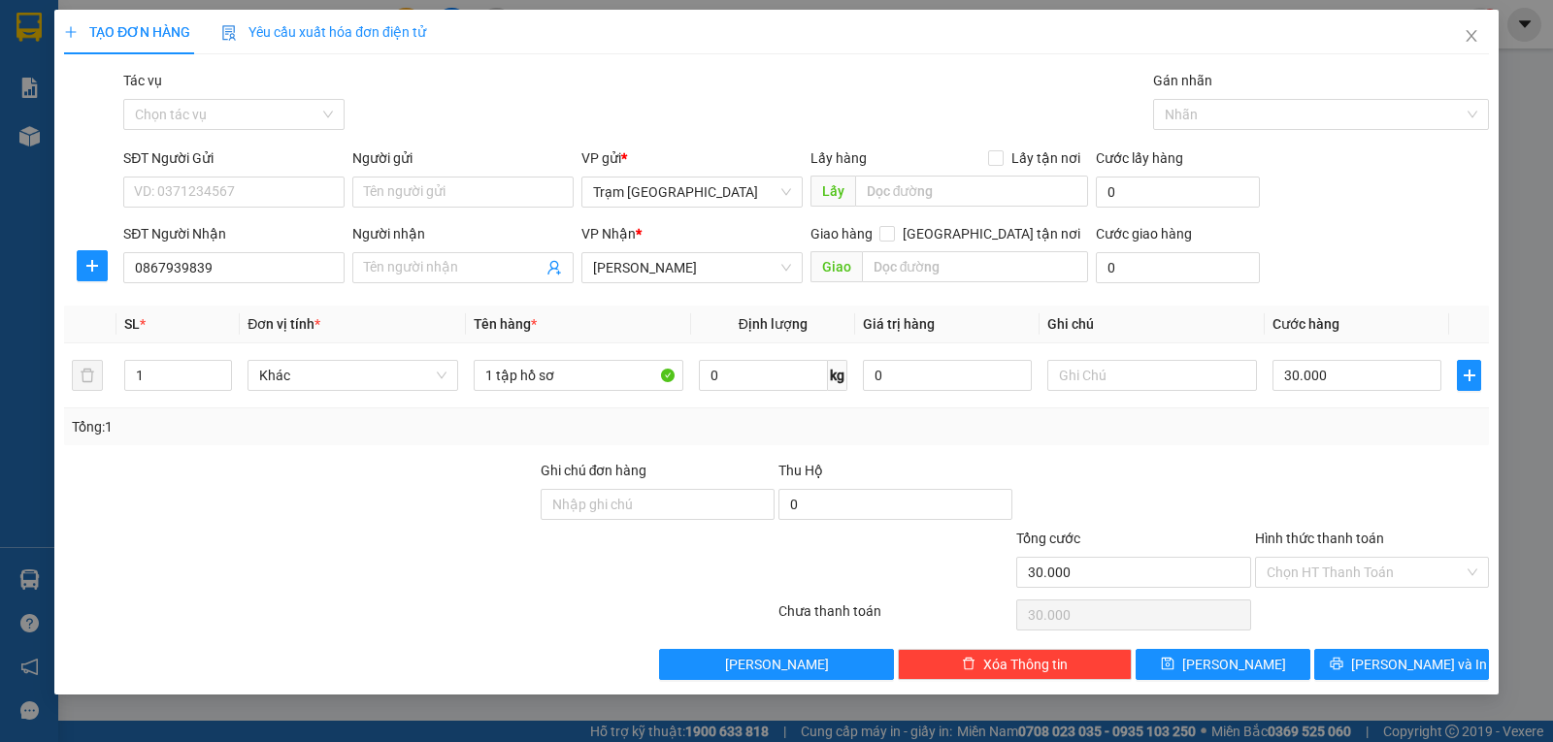
click at [1409, 588] on div "Hình thức thanh toán Chọn HT Thanh Toán" at bounding box center [1372, 562] width 234 height 68
click at [1390, 574] on input "Hình thức thanh toán" at bounding box center [1364, 572] width 197 height 29
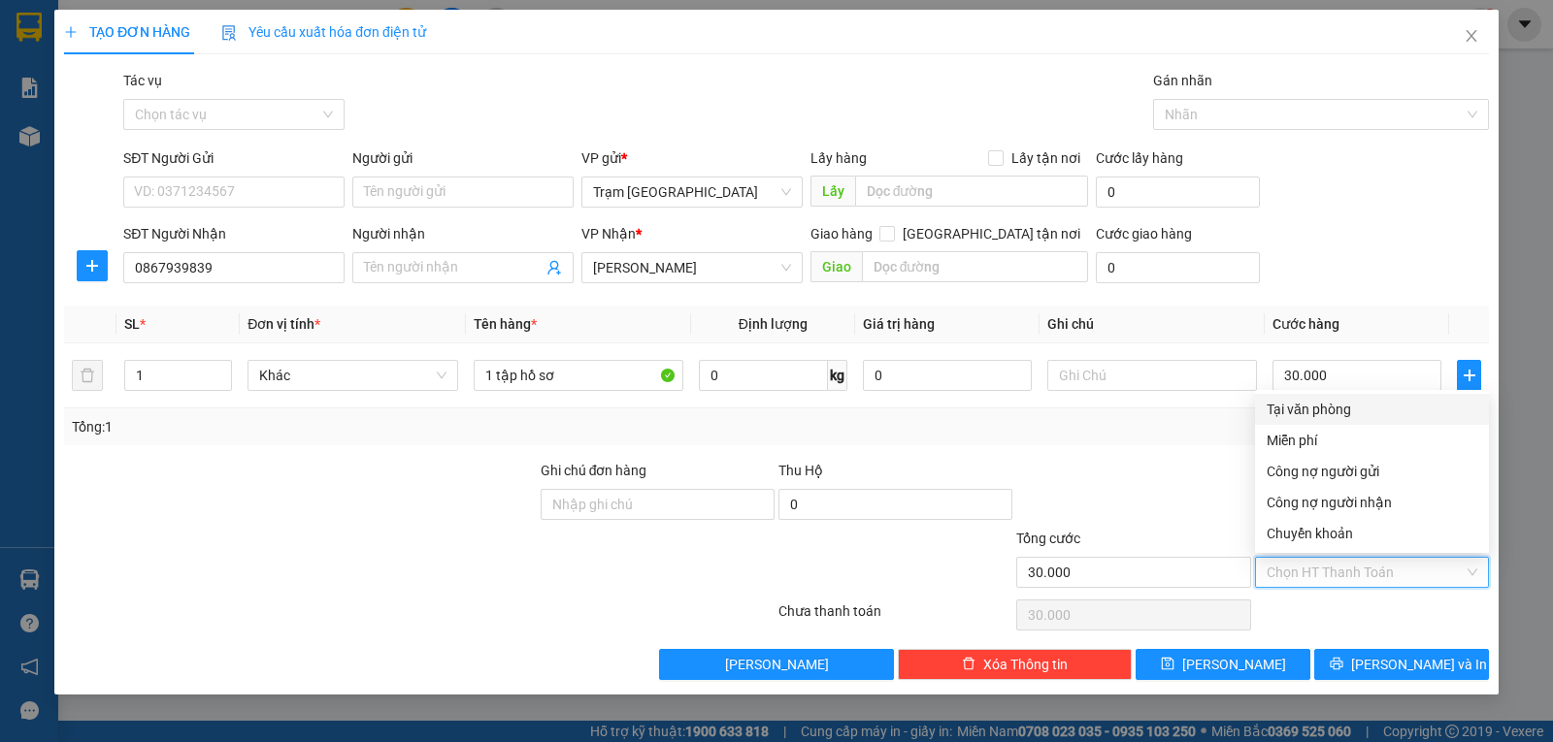
click at [1314, 413] on div "Tại văn phòng" at bounding box center [1371, 409] width 211 height 21
type input "0"
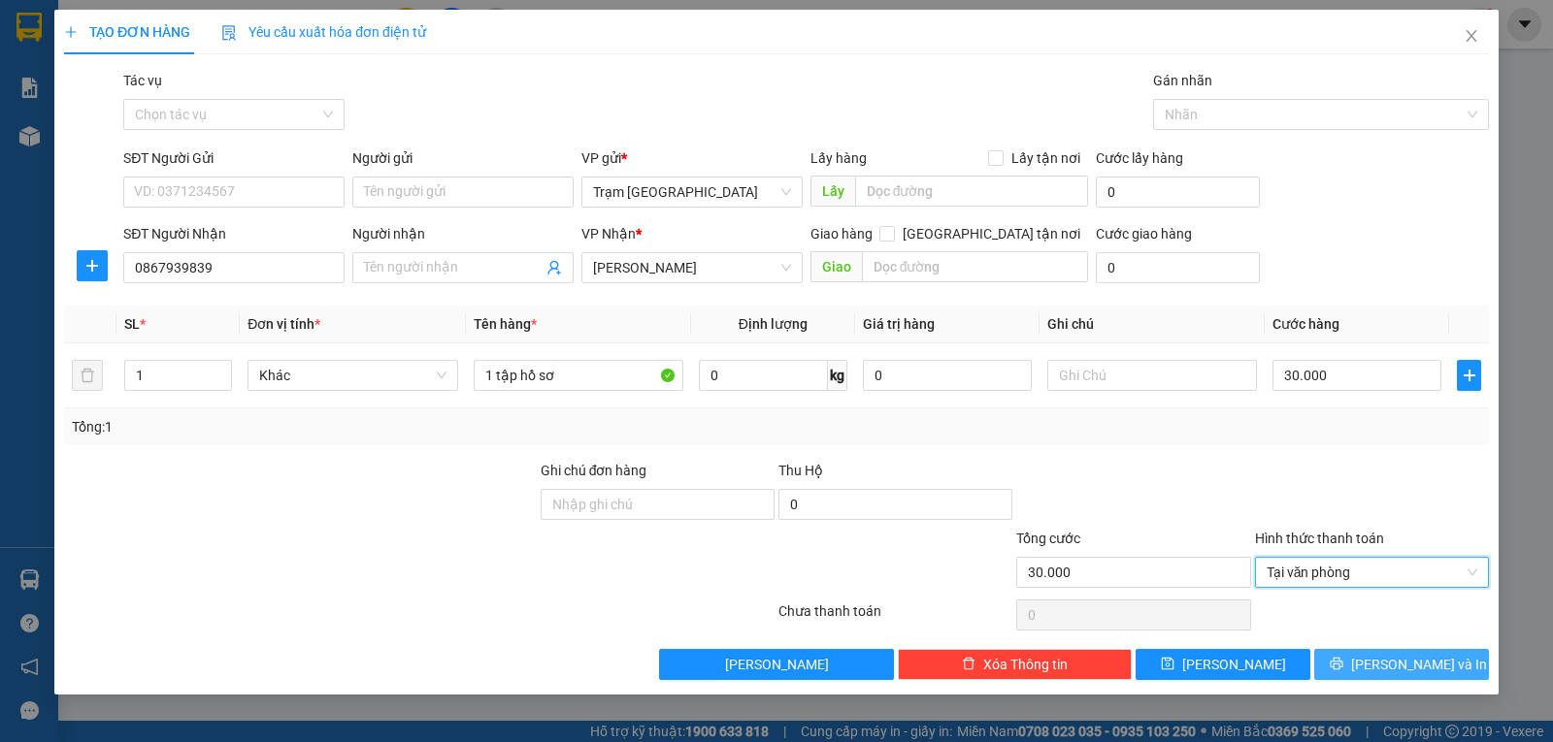
click at [1414, 661] on span "[PERSON_NAME] và In" at bounding box center [1419, 664] width 136 height 21
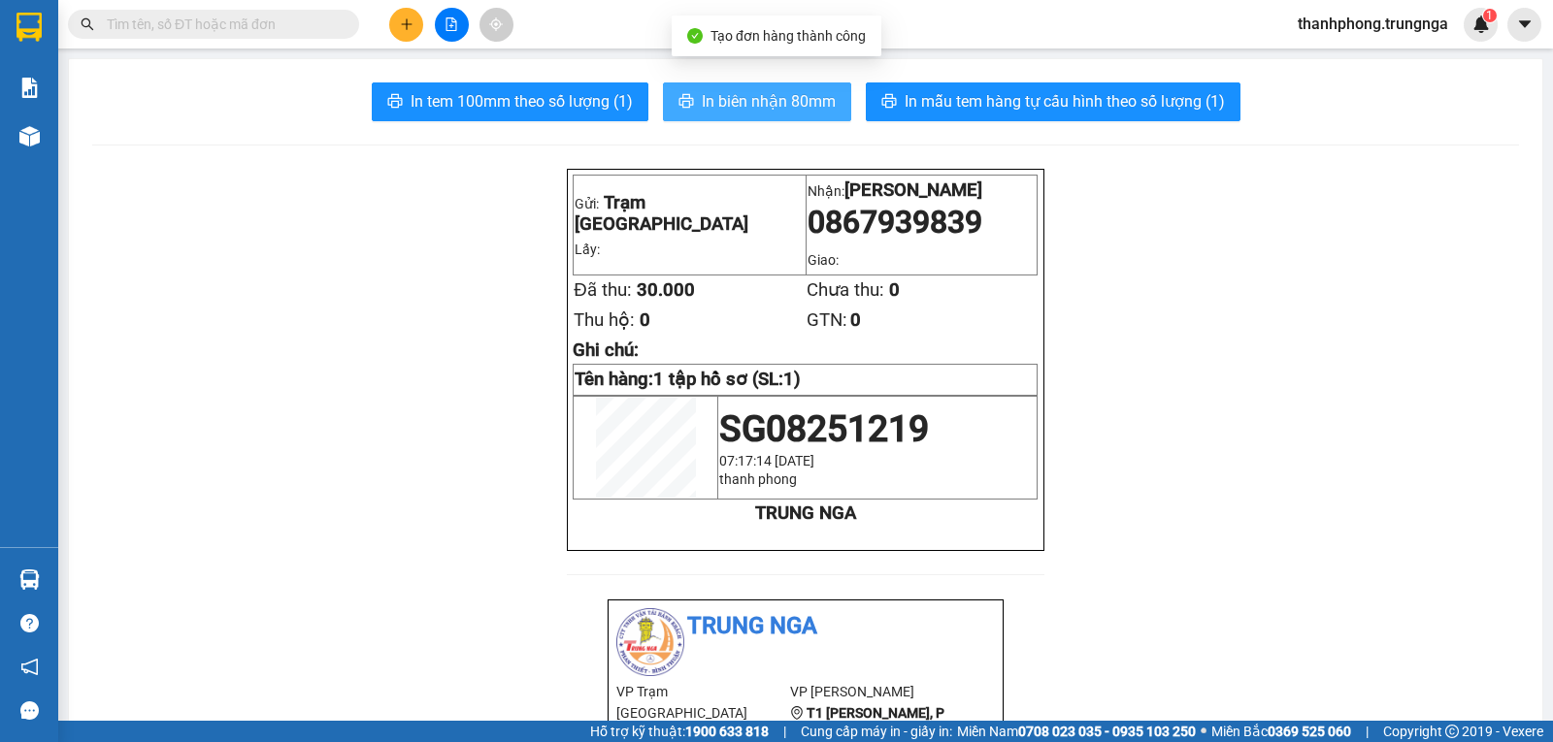
click at [781, 115] on button "In biên nhận 80mm" at bounding box center [757, 101] width 188 height 39
